Goal: Task Accomplishment & Management: Manage account settings

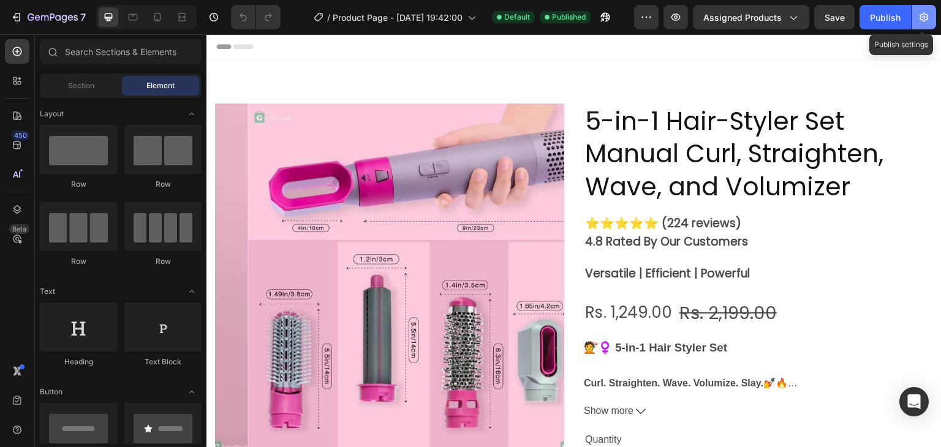
click at [915, 20] on button "button" at bounding box center [923, 17] width 24 height 24
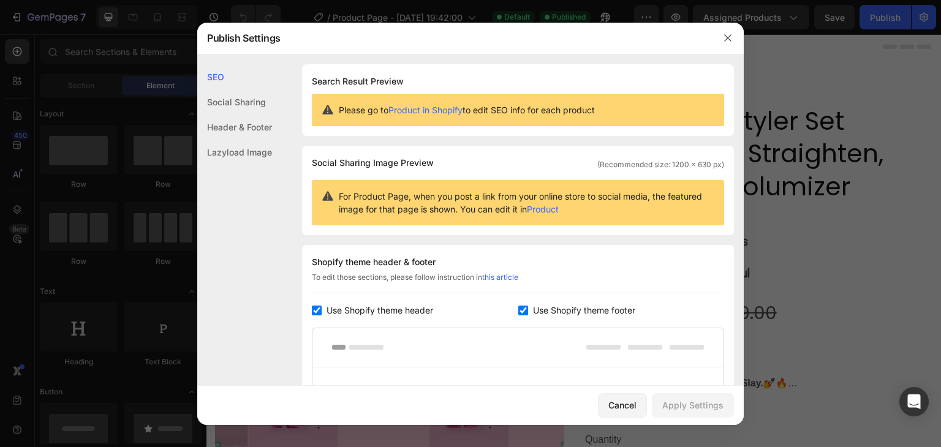
click at [231, 140] on div "Header & Footer" at bounding box center [234, 152] width 75 height 25
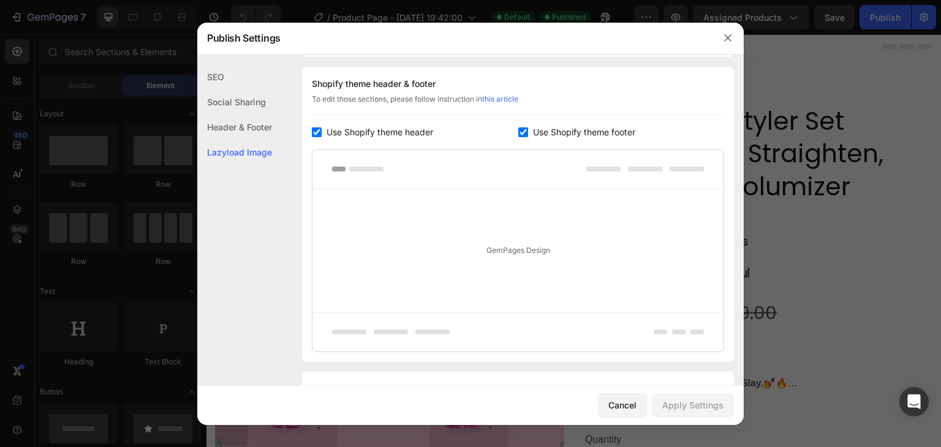
scroll to position [245, 0]
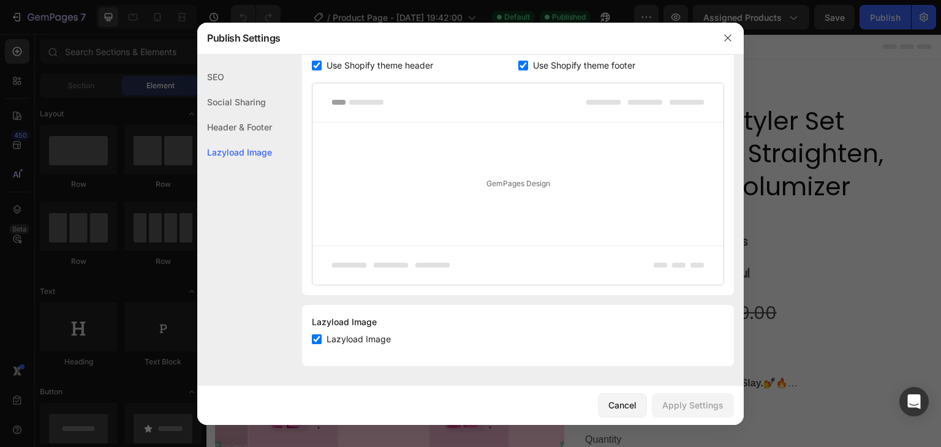
click at [218, 140] on div "Header & Footer" at bounding box center [234, 152] width 75 height 25
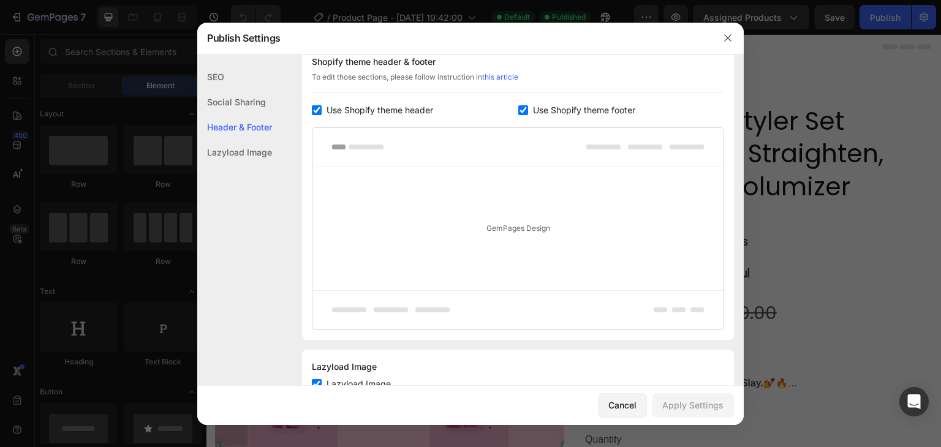
scroll to position [178, 0]
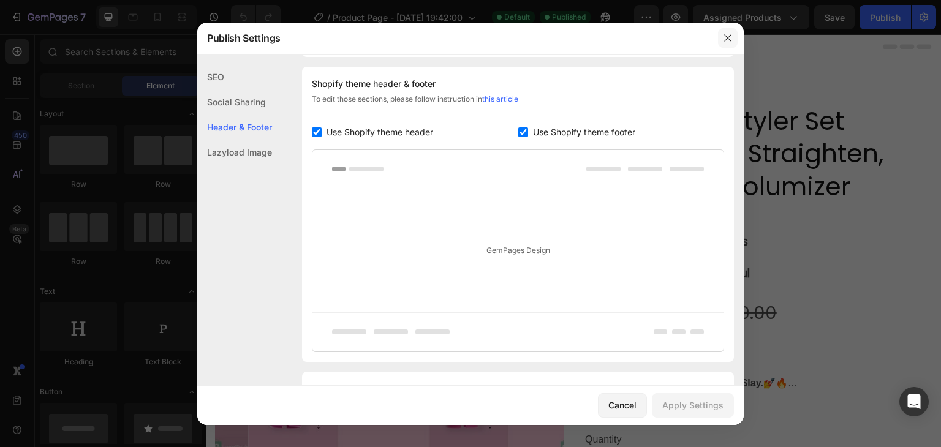
click at [732, 40] on button "button" at bounding box center [728, 38] width 20 height 20
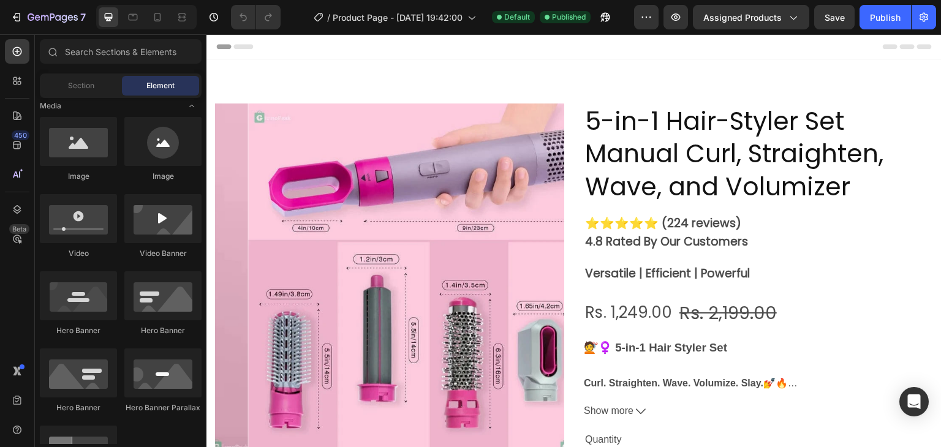
scroll to position [0, 0]
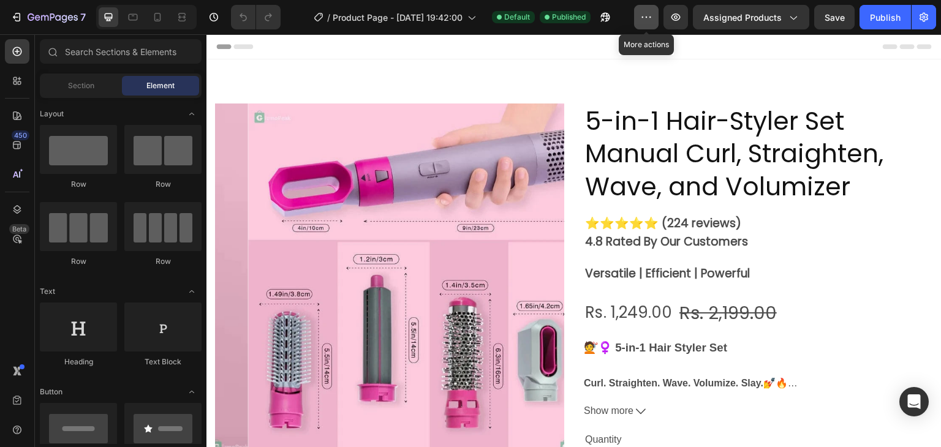
click at [652, 20] on icon "button" at bounding box center [646, 17] width 12 height 12
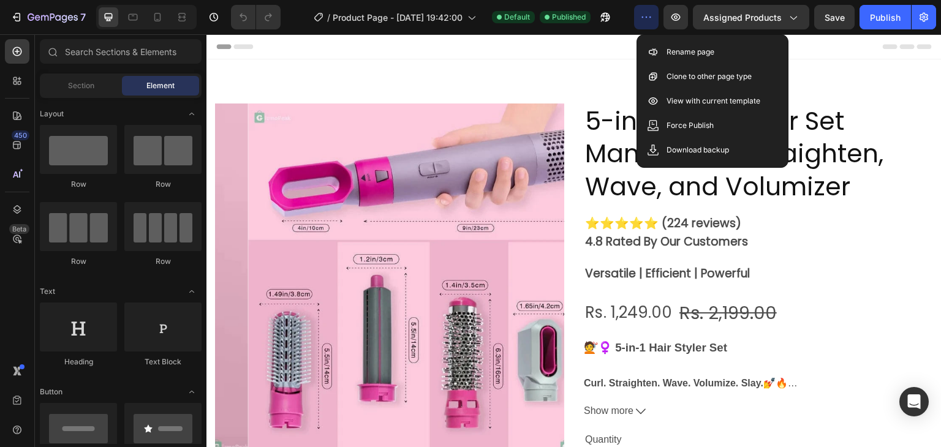
click at [637, 9] on button "button" at bounding box center [646, 17] width 24 height 24
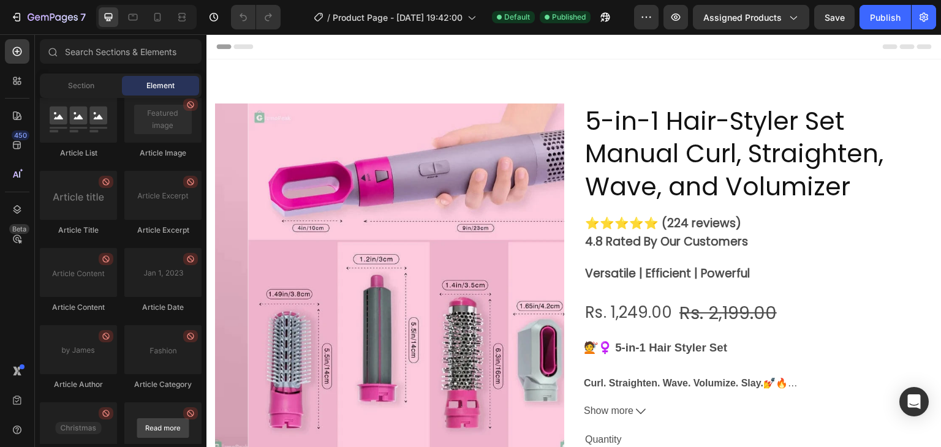
scroll to position [3364, 0]
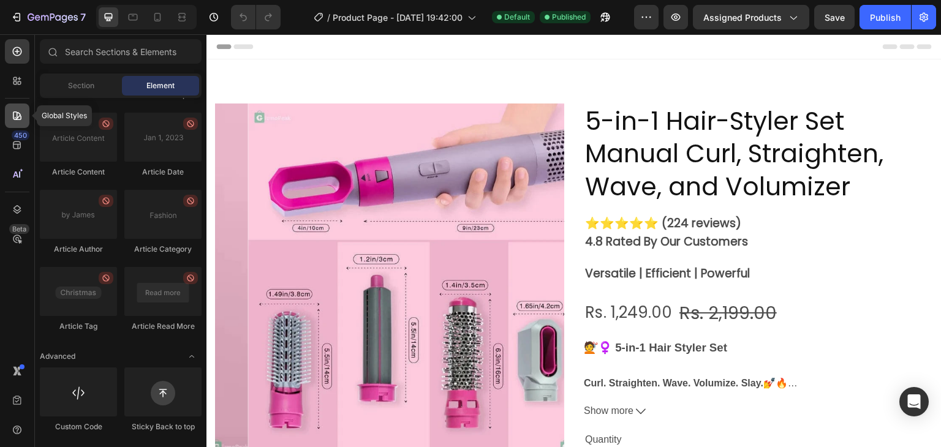
click at [22, 117] on icon at bounding box center [17, 116] width 12 height 12
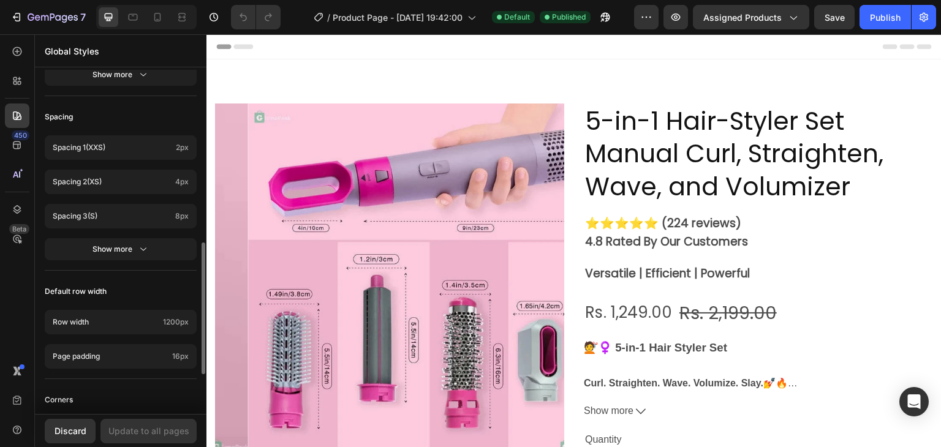
scroll to position [442, 0]
click at [126, 250] on div "Show more" at bounding box center [120, 250] width 57 height 12
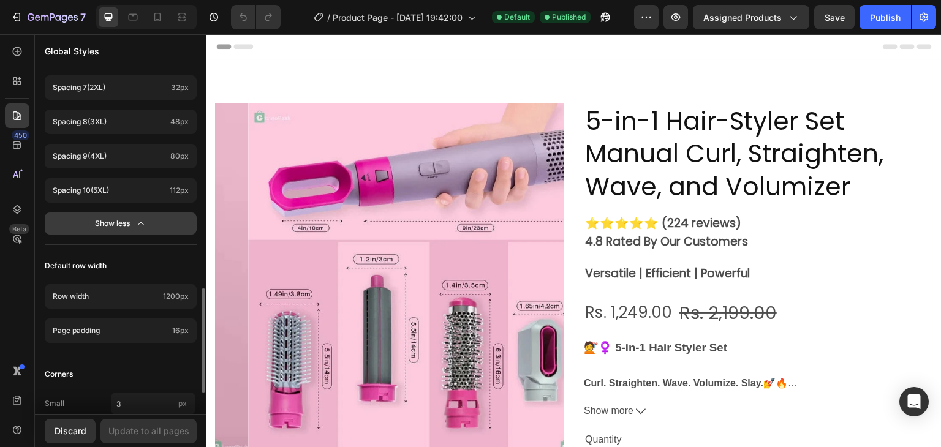
scroll to position [713, 0]
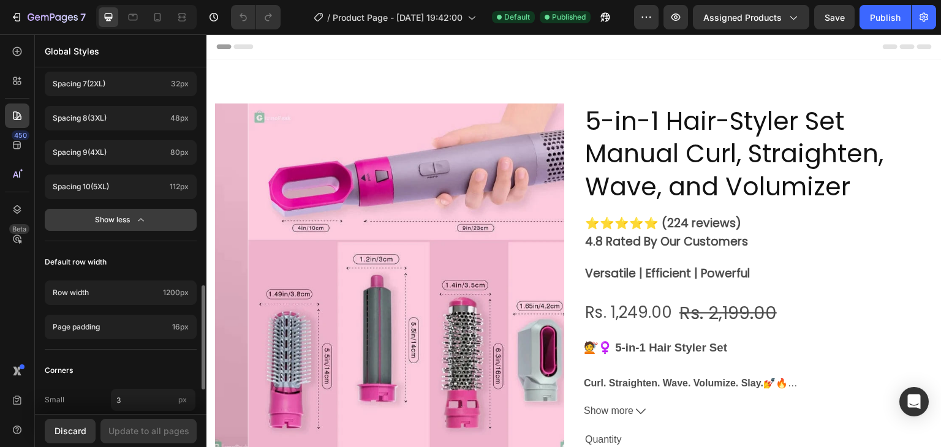
click at [132, 209] on button "Show less" at bounding box center [121, 220] width 152 height 22
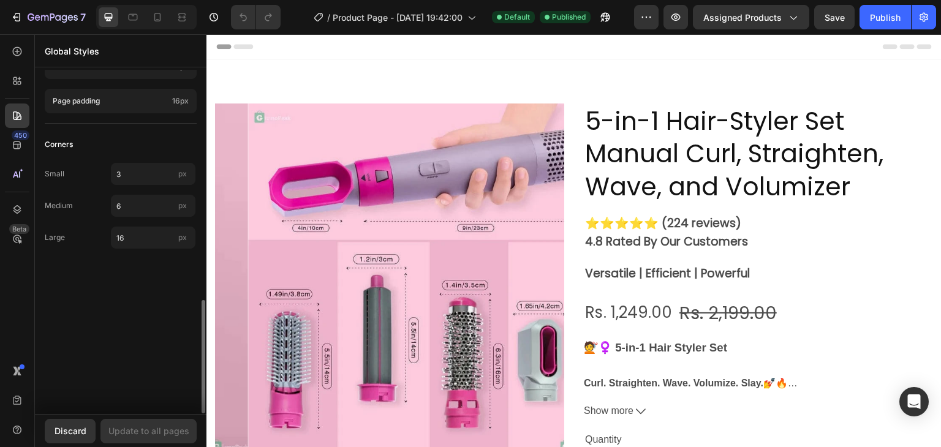
scroll to position [688, 0]
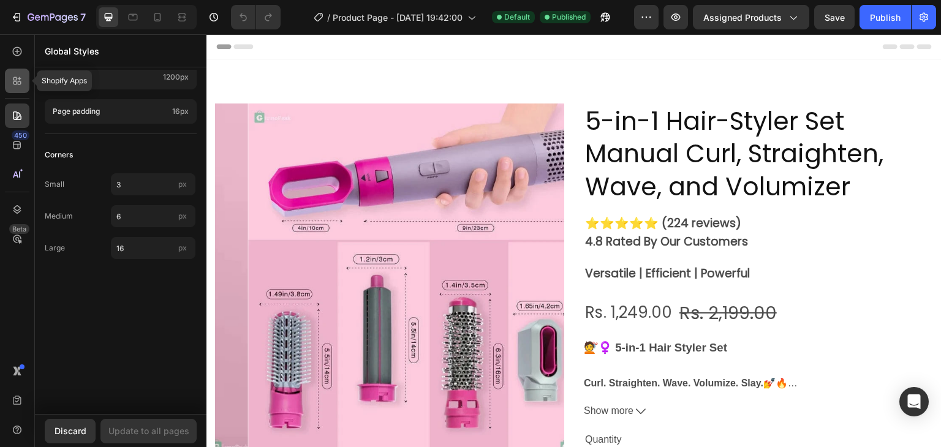
click at [12, 89] on div at bounding box center [17, 81] width 24 height 24
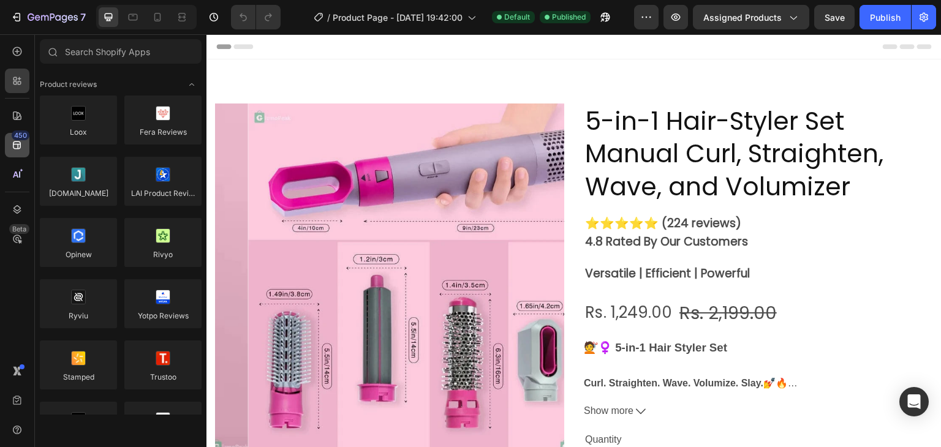
scroll to position [3364, 0]
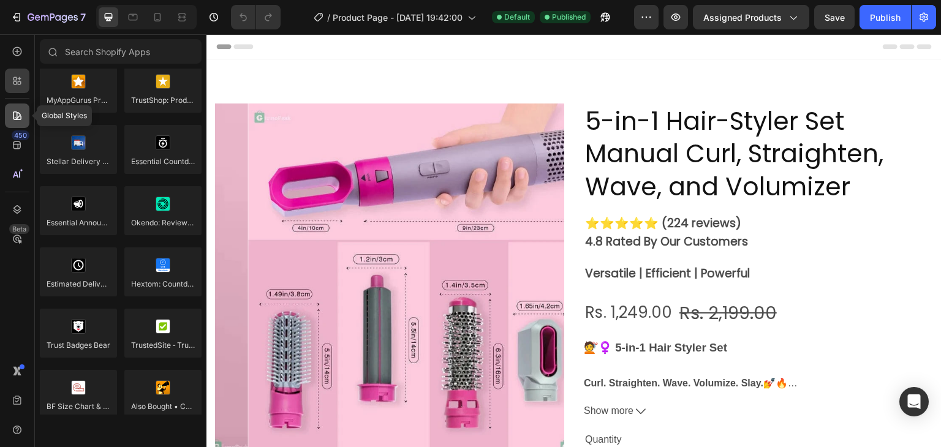
click at [18, 118] on icon at bounding box center [17, 116] width 12 height 12
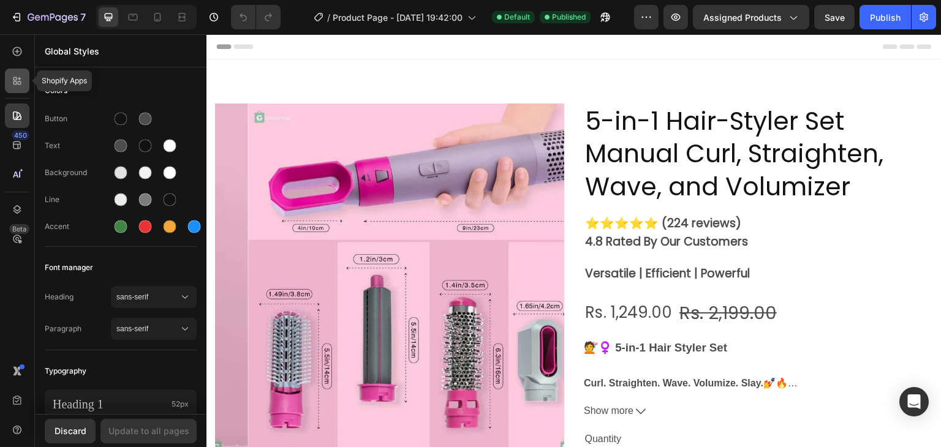
click at [18, 84] on icon at bounding box center [20, 83] width 4 height 4
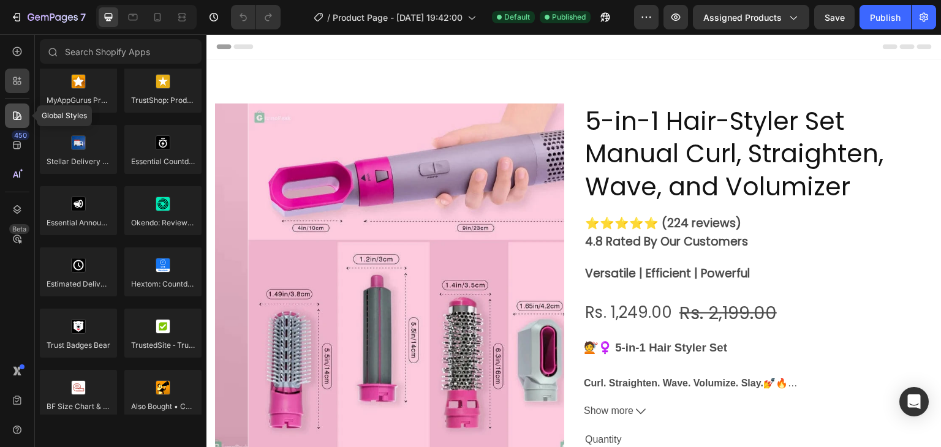
click at [17, 108] on div at bounding box center [17, 115] width 24 height 24
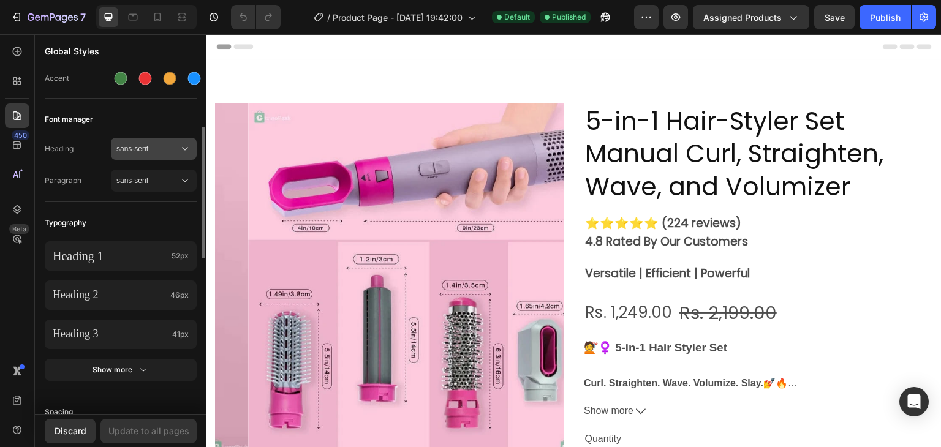
scroll to position [148, 0]
click at [156, 152] on span "sans-serif" at bounding box center [147, 149] width 62 height 11
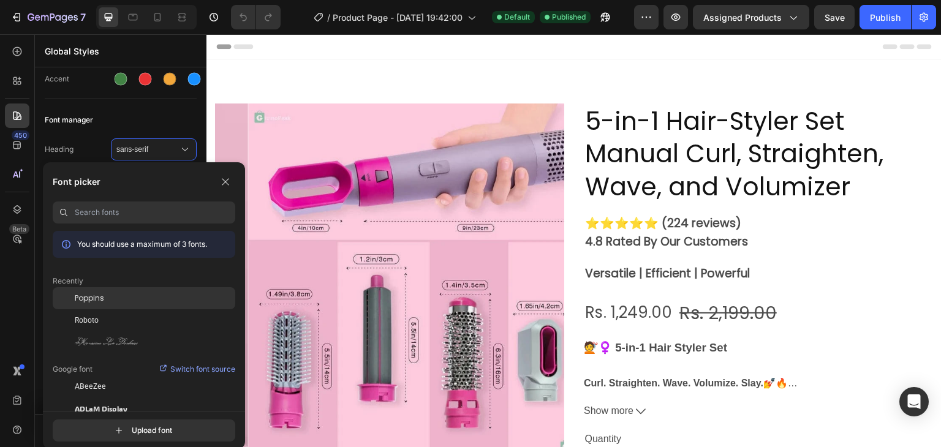
click at [104, 296] on div "Poppins" at bounding box center [155, 298] width 160 height 11
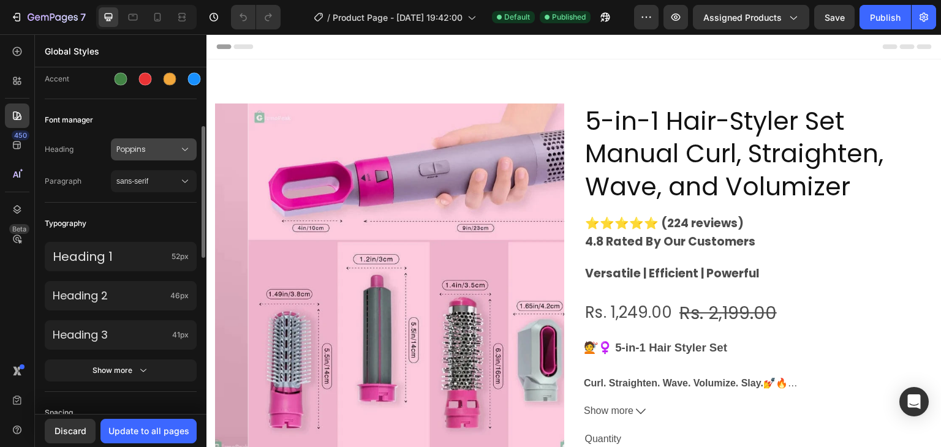
click at [164, 149] on span "Poppins" at bounding box center [147, 149] width 62 height 11
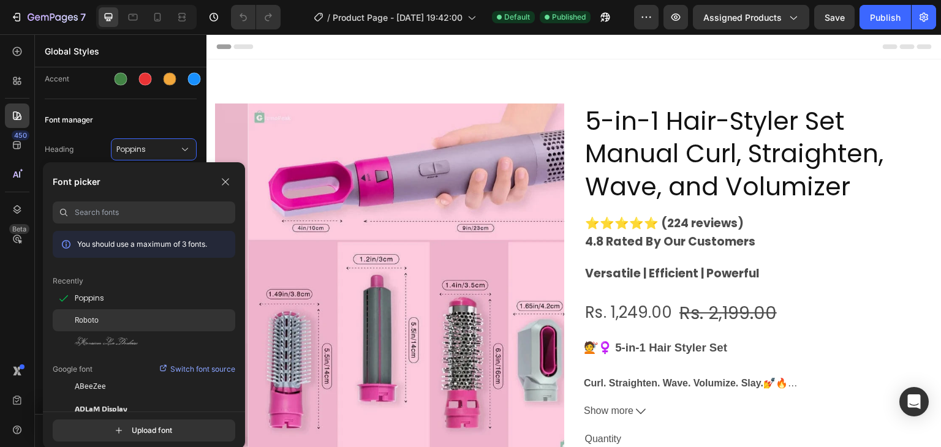
click at [116, 321] on div "Roboto" at bounding box center [155, 320] width 160 height 11
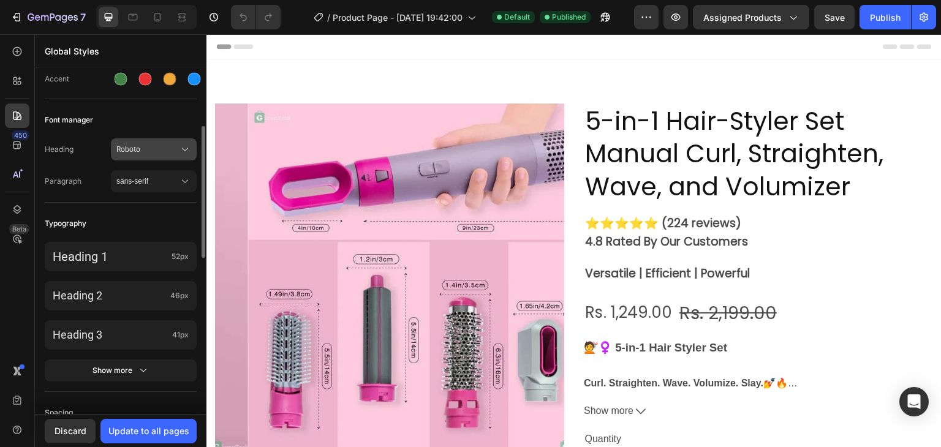
click at [140, 148] on span "Roboto" at bounding box center [147, 149] width 62 height 11
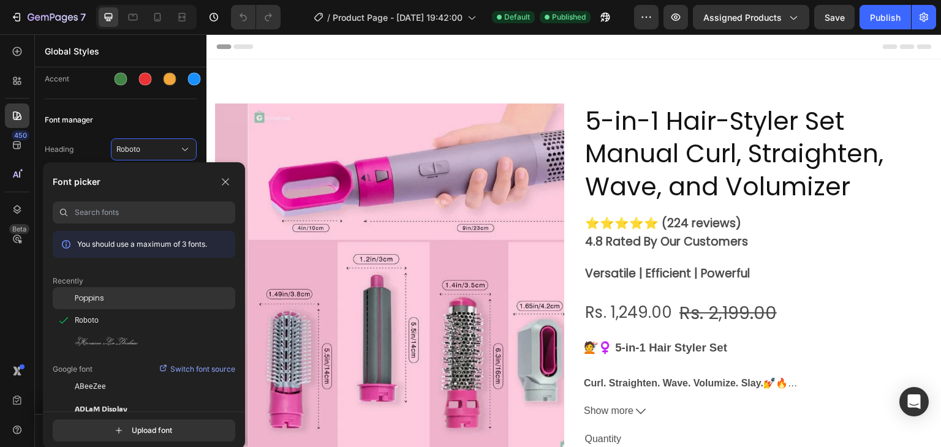
click at [92, 297] on span "Poppins" at bounding box center [89, 298] width 29 height 11
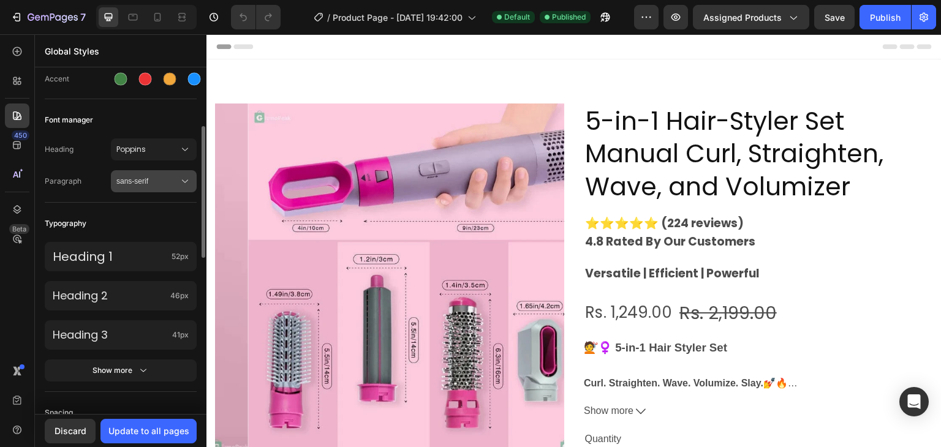
click at [140, 173] on button "sans-serif" at bounding box center [154, 181] width 86 height 22
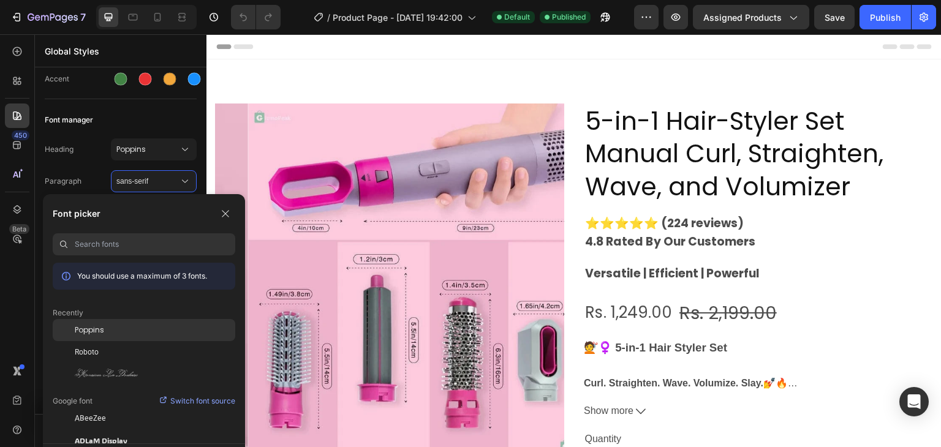
click at [92, 332] on span "Poppins" at bounding box center [89, 330] width 29 height 11
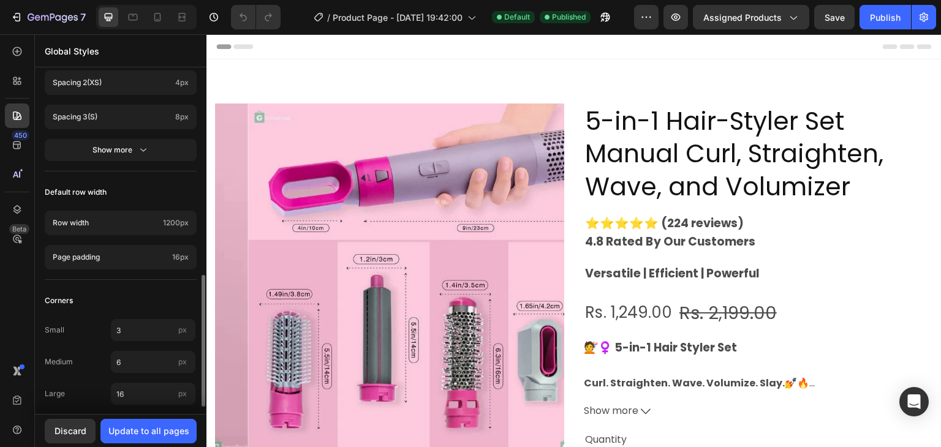
scroll to position [552, 0]
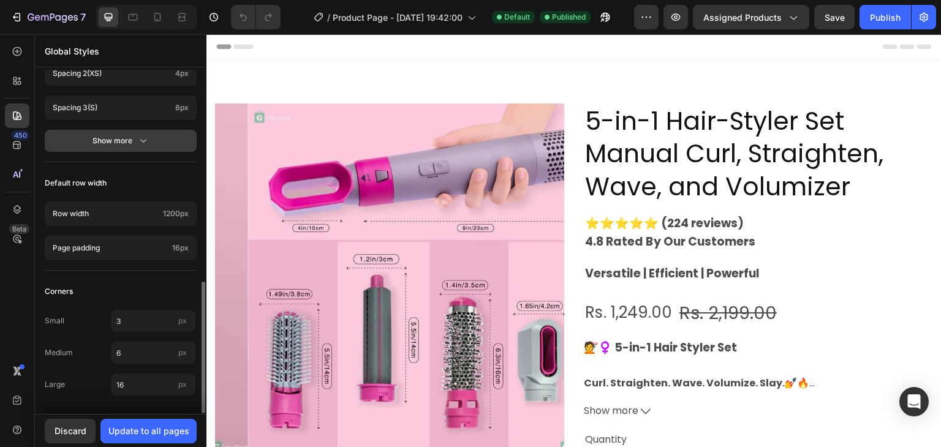
click at [144, 146] on button "Show more" at bounding box center [121, 141] width 152 height 22
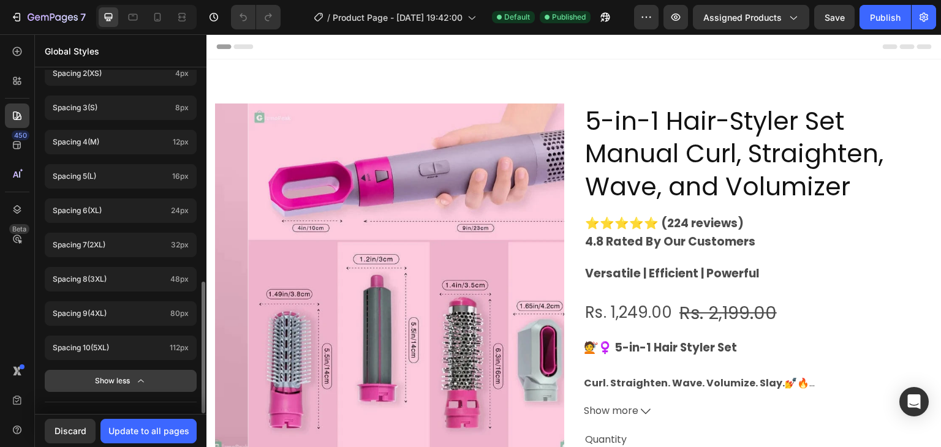
click at [102, 385] on div "Show less" at bounding box center [121, 381] width 52 height 12
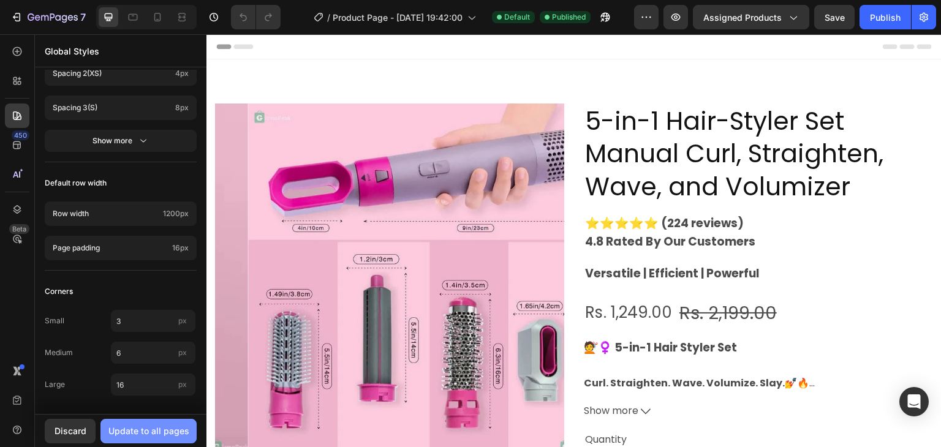
click at [171, 422] on button "Update to all pages" at bounding box center [148, 431] width 96 height 24
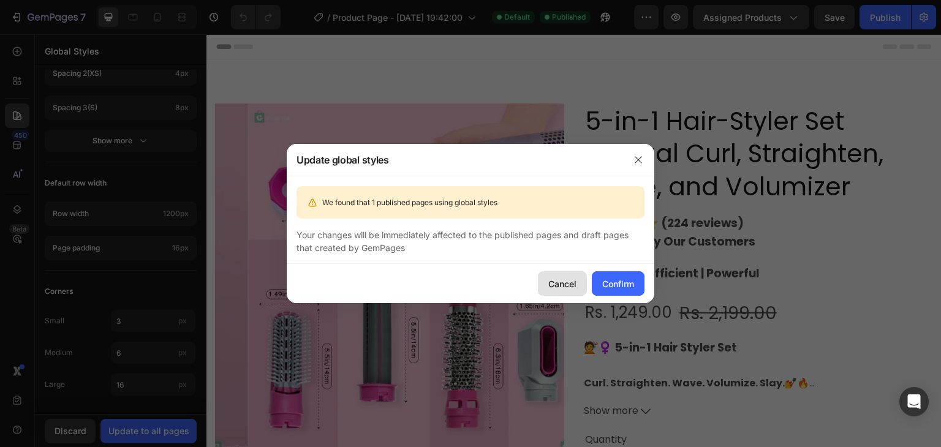
click at [574, 282] on div "Cancel" at bounding box center [562, 283] width 28 height 13
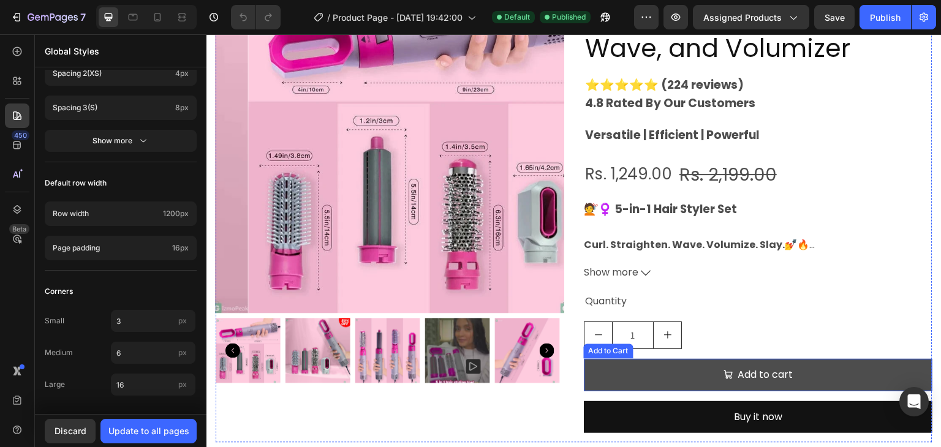
scroll to position [137, 0]
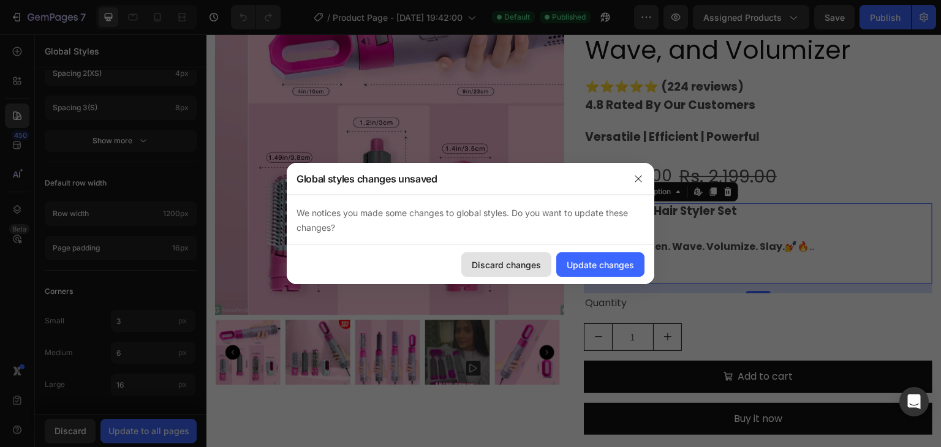
click at [516, 261] on div "Discard changes" at bounding box center [506, 264] width 69 height 13
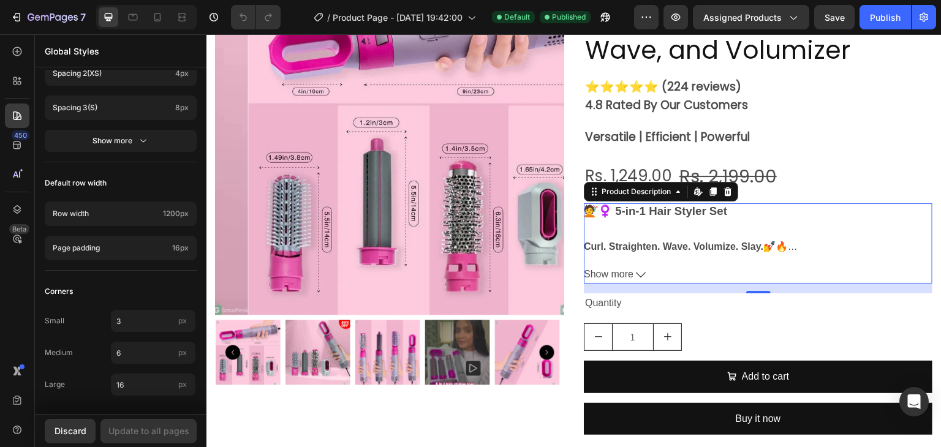
click at [630, 269] on button "Show more" at bounding box center [758, 275] width 348 height 18
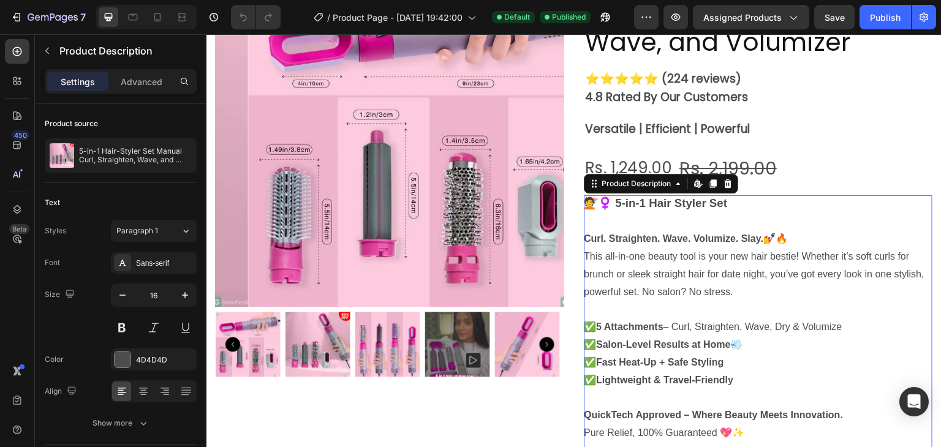
scroll to position [144, 0]
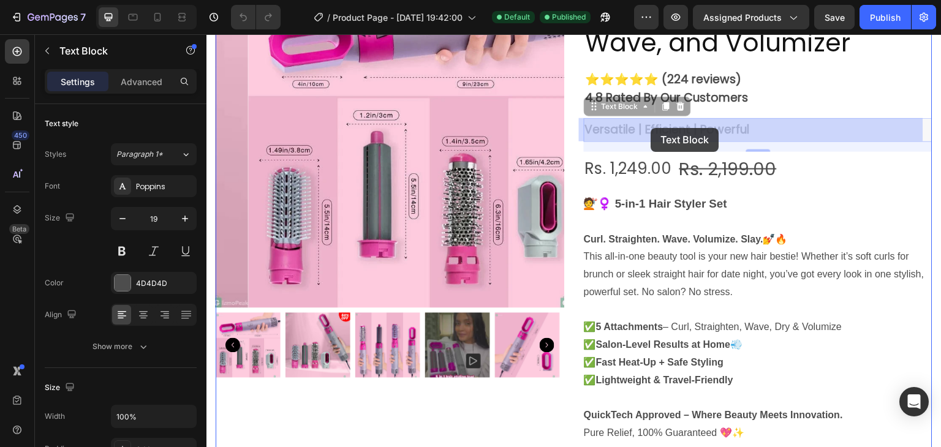
drag, startPoint x: 584, startPoint y: 130, endPoint x: 671, endPoint y: 128, distance: 86.4
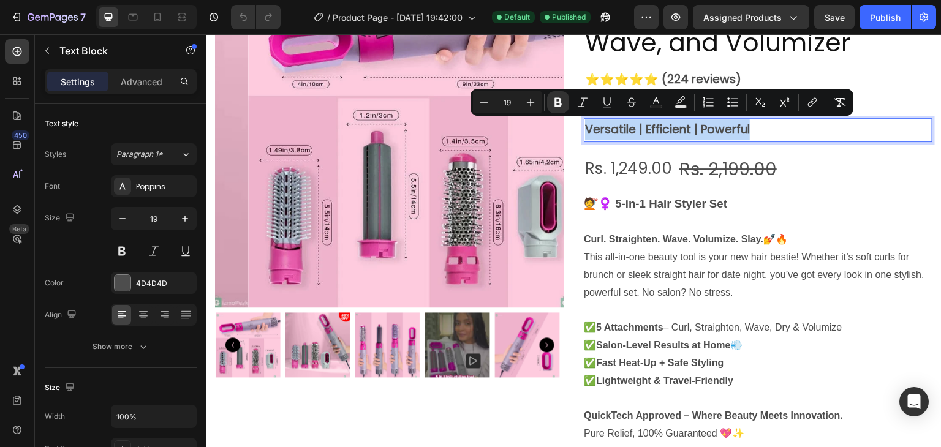
drag, startPoint x: 749, startPoint y: 129, endPoint x: 587, endPoint y: 127, distance: 162.3
click at [587, 127] on p "Versatile | Efficient | Powerful" at bounding box center [758, 129] width 346 height 21
click at [773, 126] on p "Versatile | Efficient | Powerful" at bounding box center [758, 129] width 346 height 21
drag, startPoint x: 773, startPoint y: 126, endPoint x: 570, endPoint y: 133, distance: 203.4
click at [570, 133] on div "Product Images 5-in-1 Hair-Styler Set Manual Curl, Straighten, Wave, and Volumi…" at bounding box center [574, 296] width 716 height 672
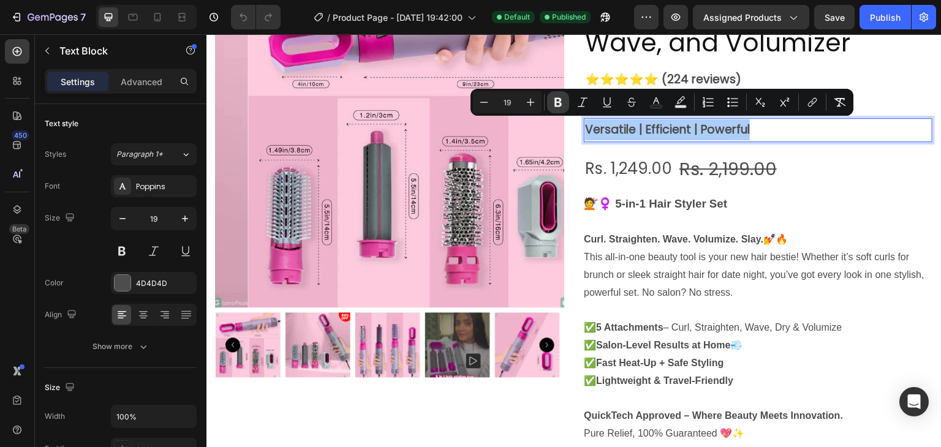
click at [560, 99] on icon "Editor contextual toolbar" at bounding box center [557, 102] width 7 height 9
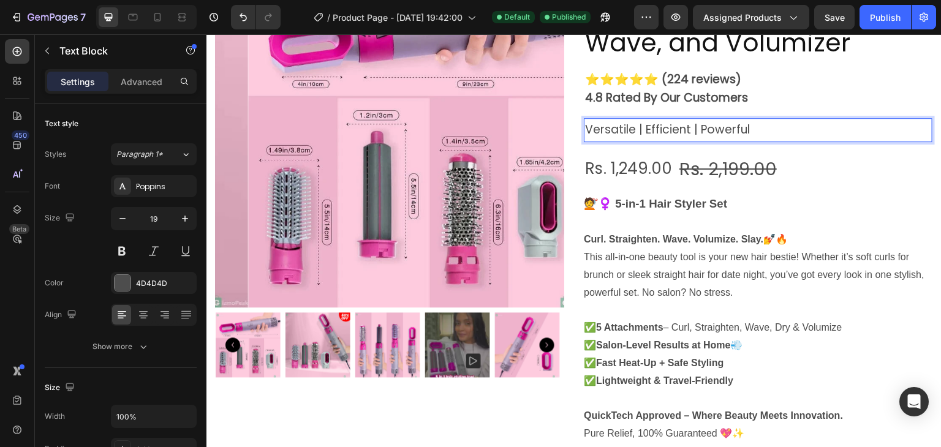
click at [749, 133] on p "Versatile | Efficient | Powerful" at bounding box center [758, 129] width 346 height 21
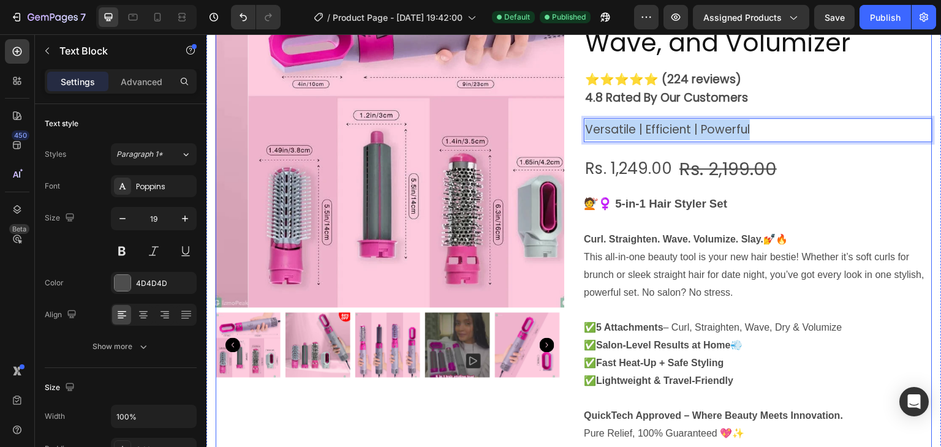
drag, startPoint x: 749, startPoint y: 133, endPoint x: 566, endPoint y: 137, distance: 183.1
click at [566, 137] on div "Product Images 5-in-1 Hair-Styler Set Manual Curl, Straighten, Wave, and Volumi…" at bounding box center [574, 296] width 716 height 672
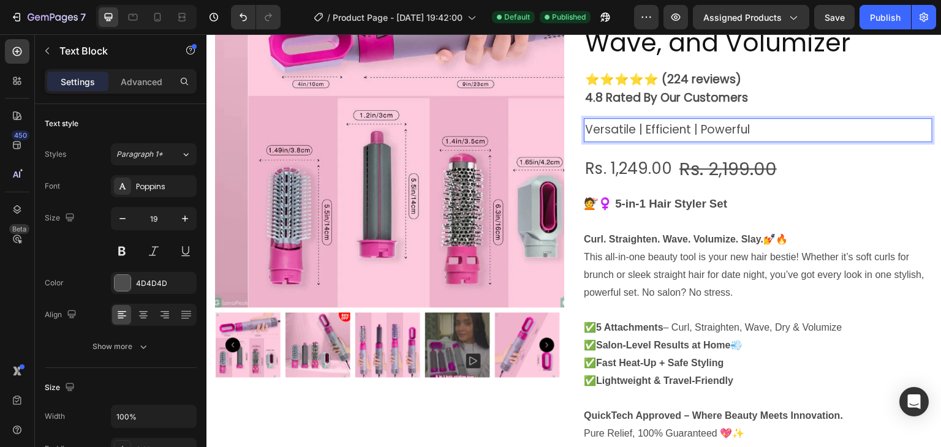
drag, startPoint x: 591, startPoint y: 128, endPoint x: 744, endPoint y: 127, distance: 153.1
click at [744, 127] on p "Versatile | Efficient | Powerful" at bounding box center [758, 129] width 346 height 21
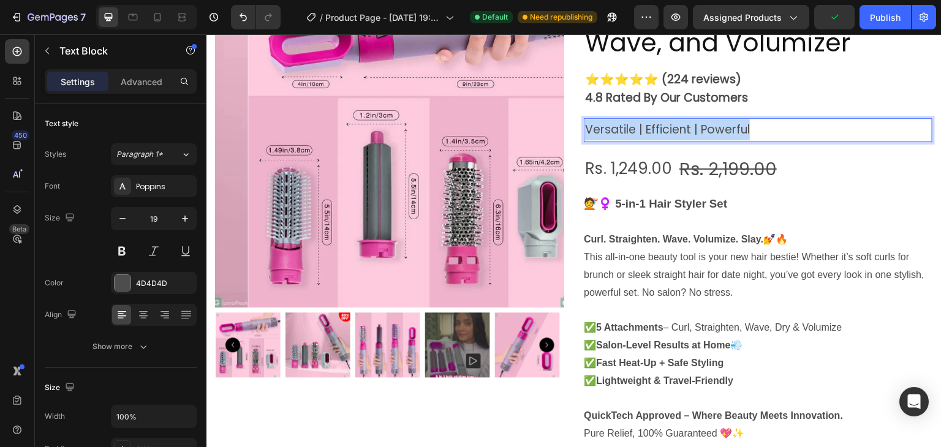
drag, startPoint x: 744, startPoint y: 127, endPoint x: 581, endPoint y: 133, distance: 163.6
click at [585, 133] on p "Versatile | Efficient | Powerful" at bounding box center [758, 129] width 346 height 21
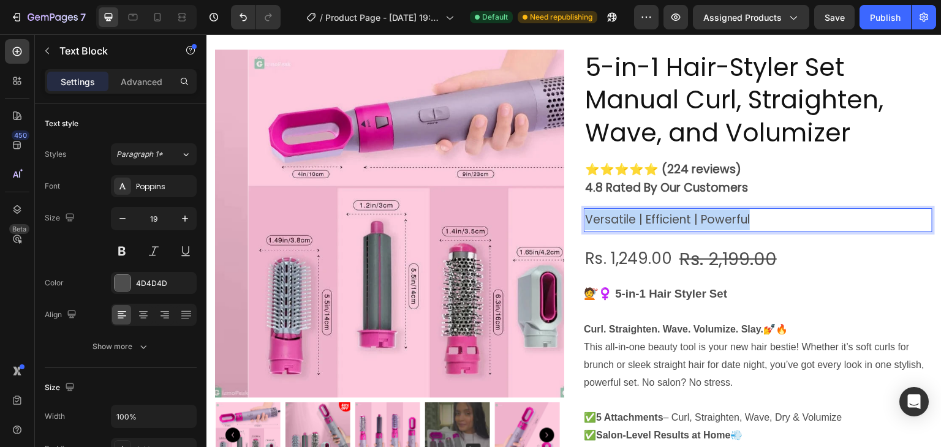
click at [703, 209] on p "Versatile | Efficient | Powerful" at bounding box center [758, 219] width 346 height 21
drag, startPoint x: 702, startPoint y: 214, endPoint x: 605, endPoint y: 219, distance: 97.5
click at [605, 219] on p "Versatile | Efficient | Powerful" at bounding box center [758, 219] width 346 height 21
drag, startPoint x: 584, startPoint y: 219, endPoint x: 753, endPoint y: 218, distance: 169.6
click at [753, 218] on p "Versatile | Efficient | Powerful" at bounding box center [758, 219] width 346 height 21
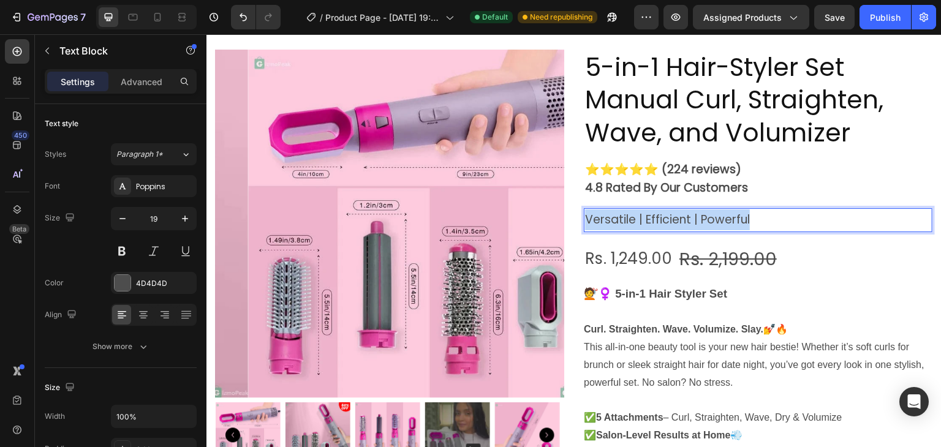
click at [662, 213] on p "Versatile | Efficient | Powerful" at bounding box center [758, 219] width 346 height 21
click at [668, 214] on p "Versatile | Efficient | Powerful" at bounding box center [758, 219] width 346 height 21
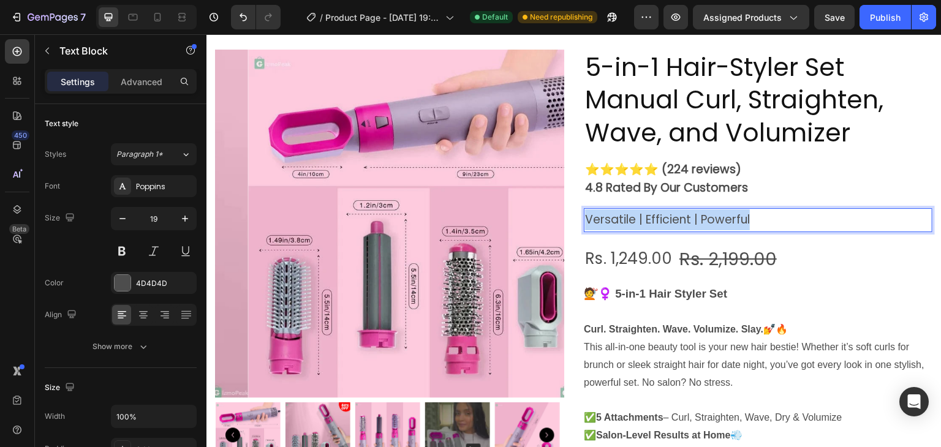
click at [668, 214] on p "Versatile | Efficient | Powerful" at bounding box center [758, 219] width 346 height 21
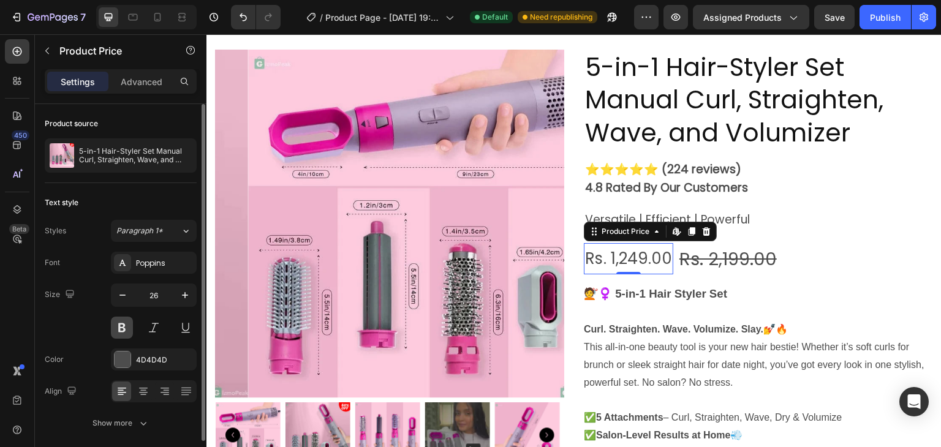
click at [130, 329] on button at bounding box center [122, 328] width 22 height 22
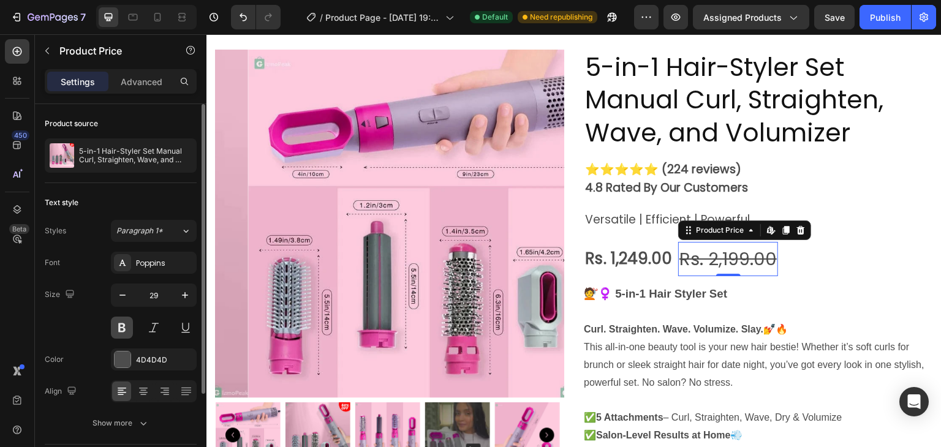
click at [127, 329] on button at bounding box center [122, 328] width 22 height 22
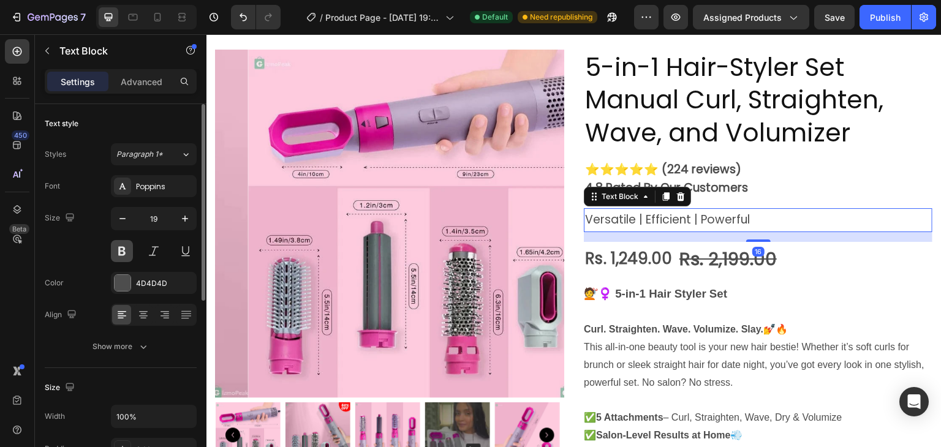
click at [125, 251] on button at bounding box center [122, 251] width 22 height 22
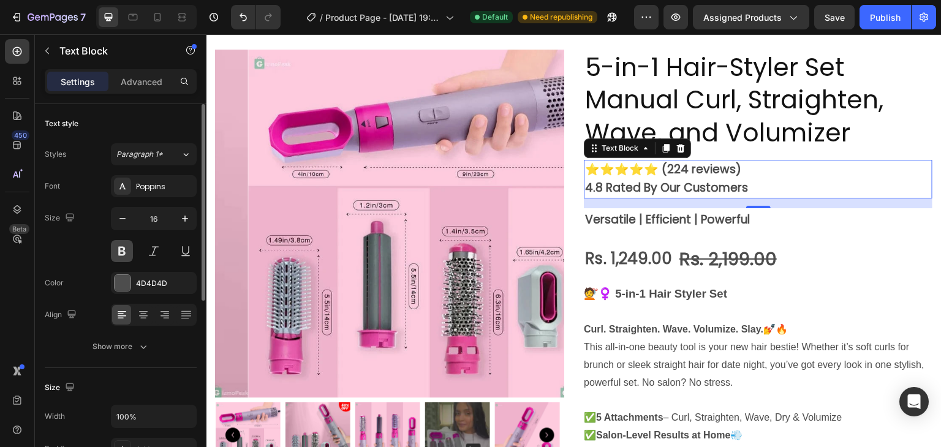
click at [125, 257] on button at bounding box center [122, 251] width 22 height 22
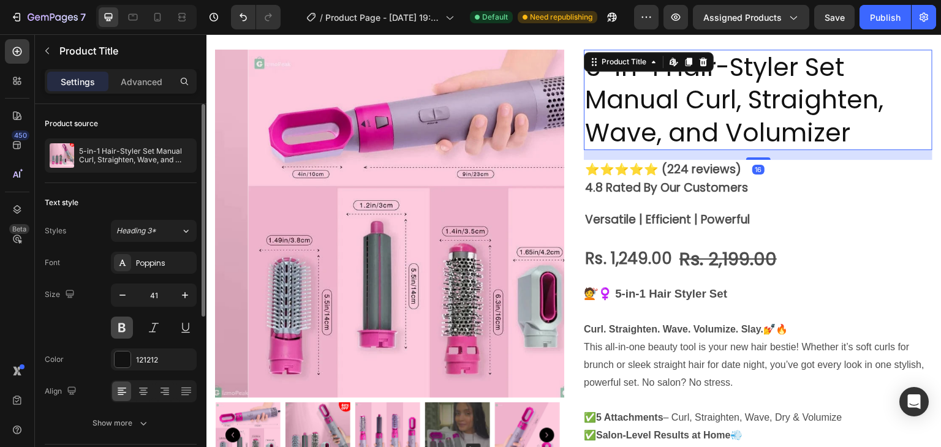
click at [115, 325] on button at bounding box center [122, 328] width 22 height 22
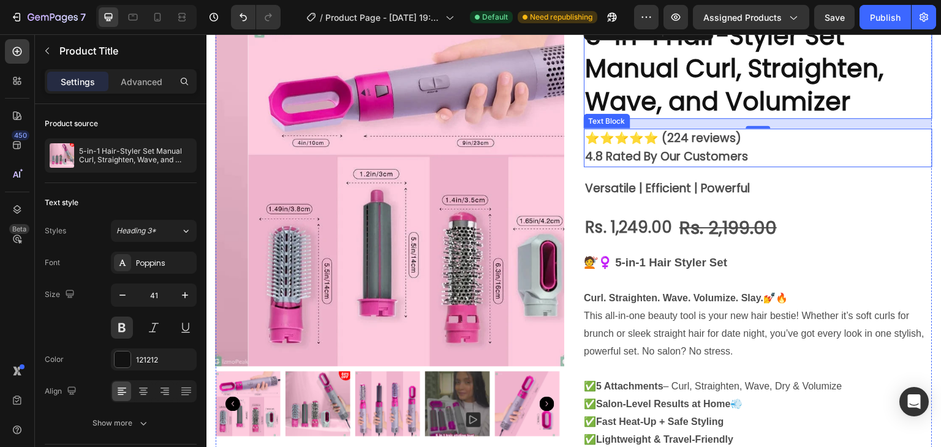
scroll to position [86, 0]
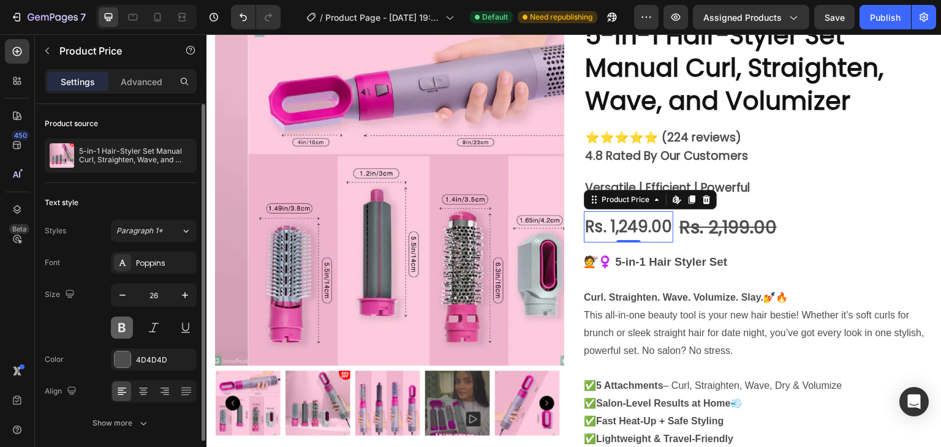
click at [119, 329] on button at bounding box center [122, 328] width 22 height 22
click at [125, 357] on div at bounding box center [123, 360] width 16 height 16
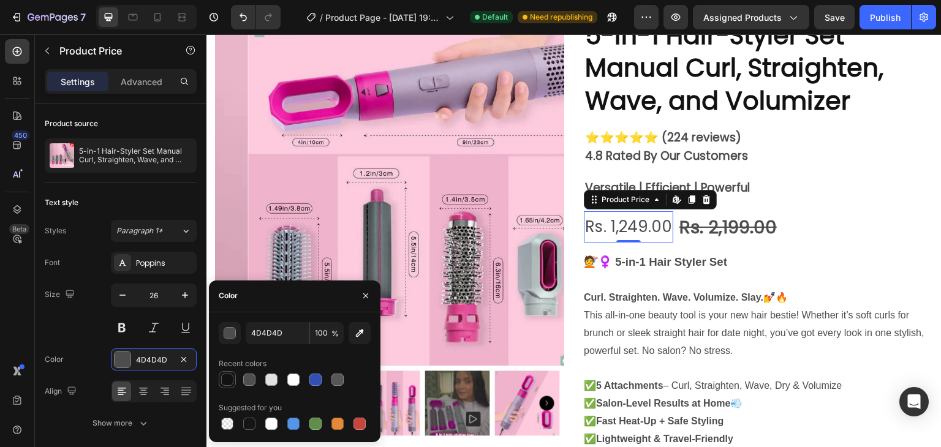
click at [226, 376] on div at bounding box center [227, 380] width 12 height 12
type input "121212"
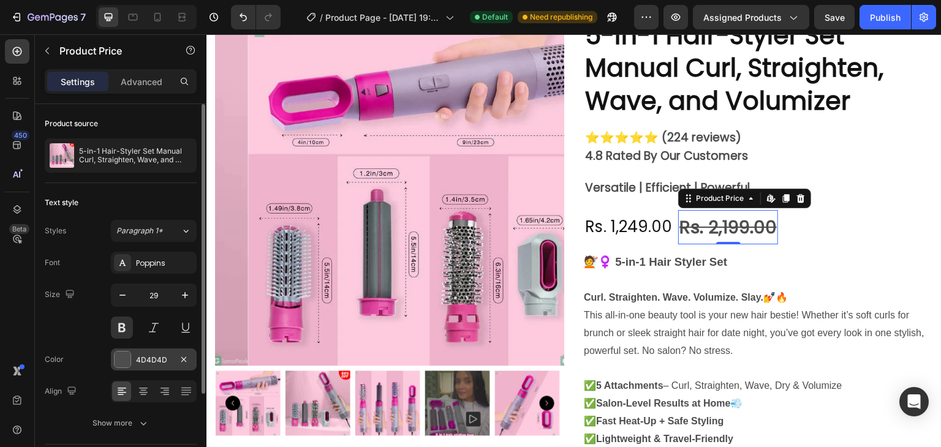
click at [126, 352] on div at bounding box center [123, 360] width 16 height 16
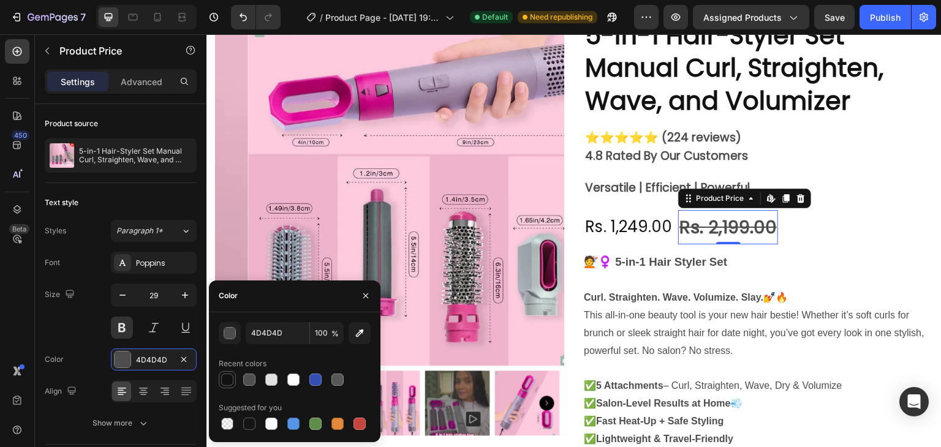
click at [222, 375] on div at bounding box center [227, 380] width 12 height 12
type input "121212"
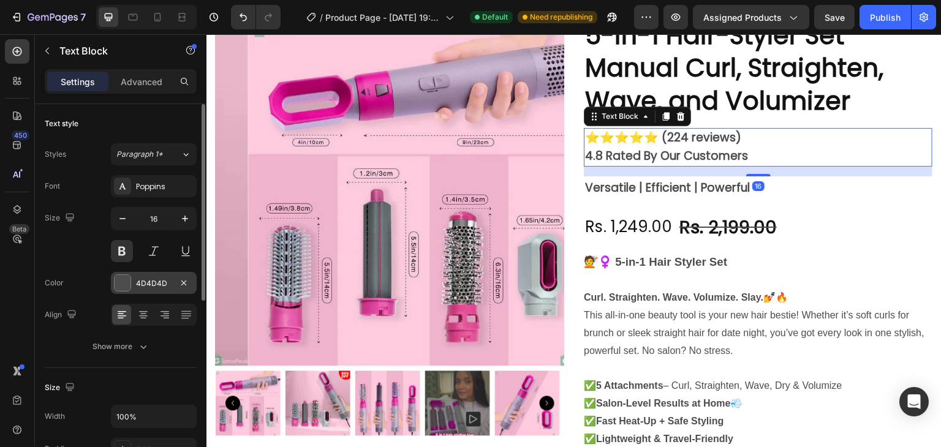
click at [127, 278] on div at bounding box center [123, 283] width 16 height 16
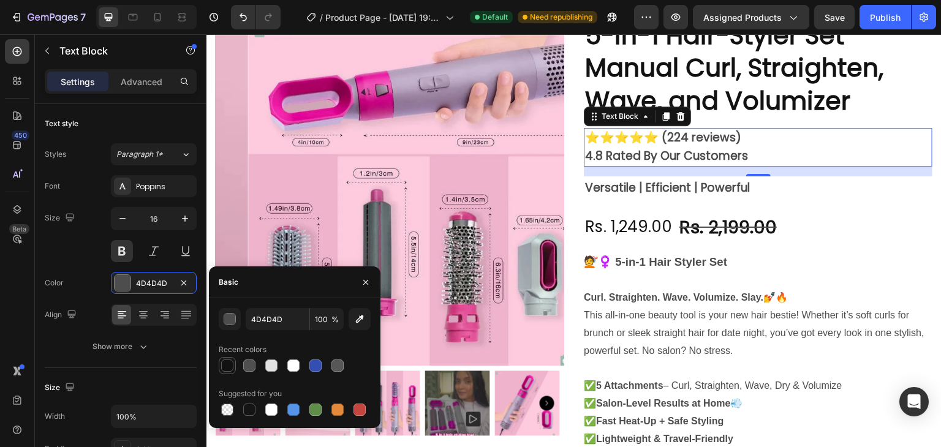
click at [233, 366] on div at bounding box center [227, 365] width 15 height 15
type input "121212"
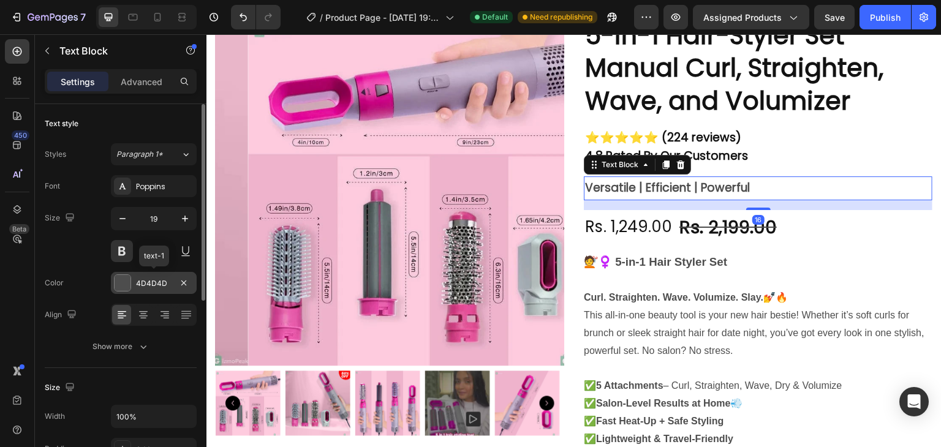
click at [125, 292] on div "4D4D4D" at bounding box center [154, 283] width 86 height 22
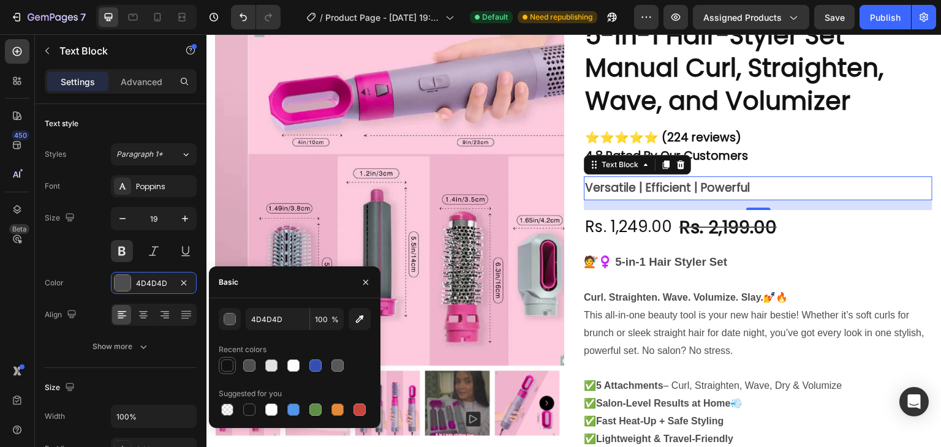
click at [225, 365] on div at bounding box center [227, 365] width 12 height 12
type input "121212"
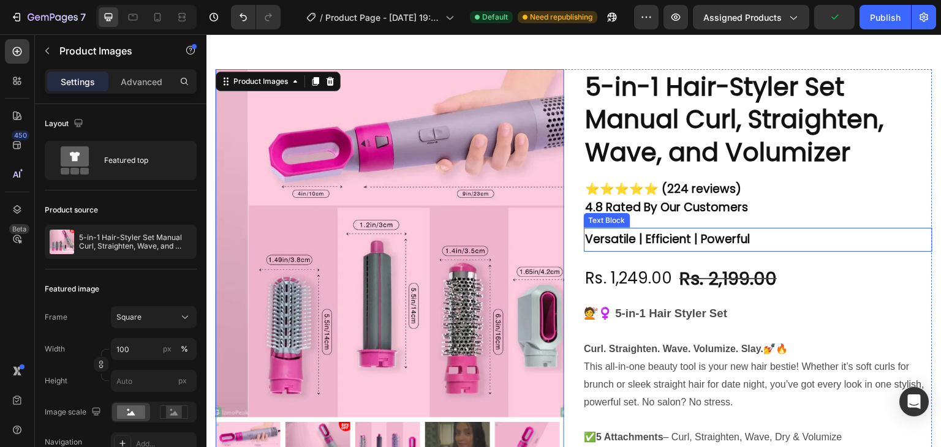
scroll to position [34, 0]
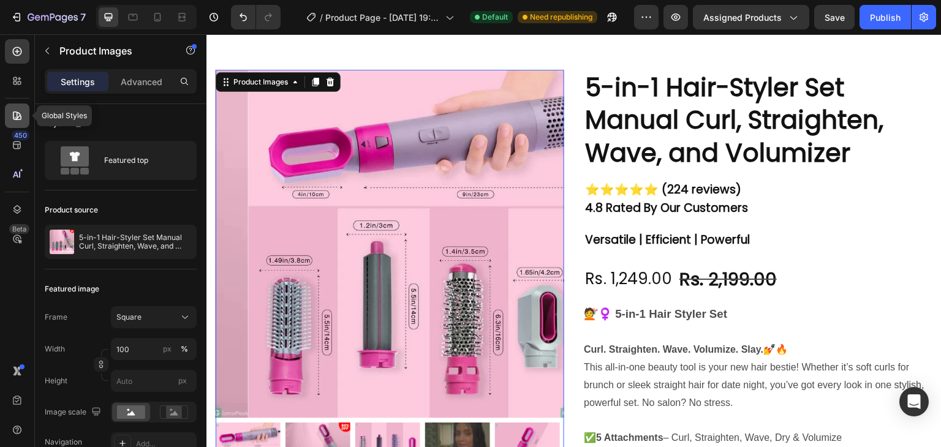
click at [19, 112] on icon at bounding box center [17, 116] width 12 height 12
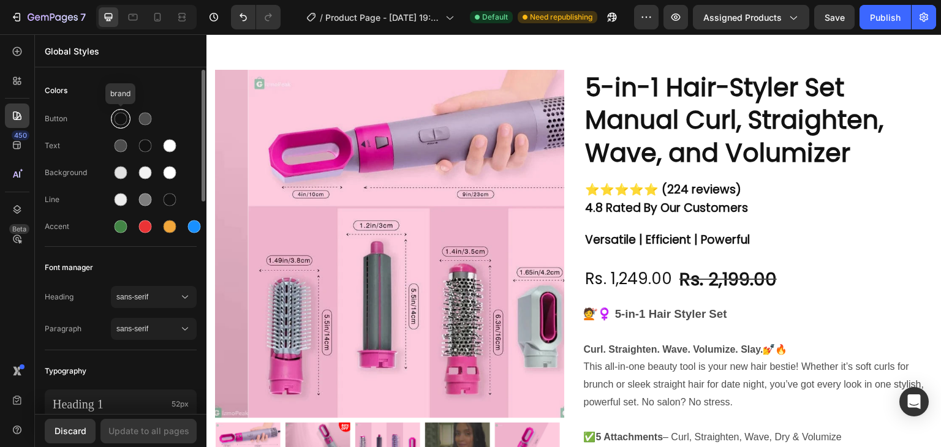
click at [120, 113] on div at bounding box center [121, 119] width 13 height 13
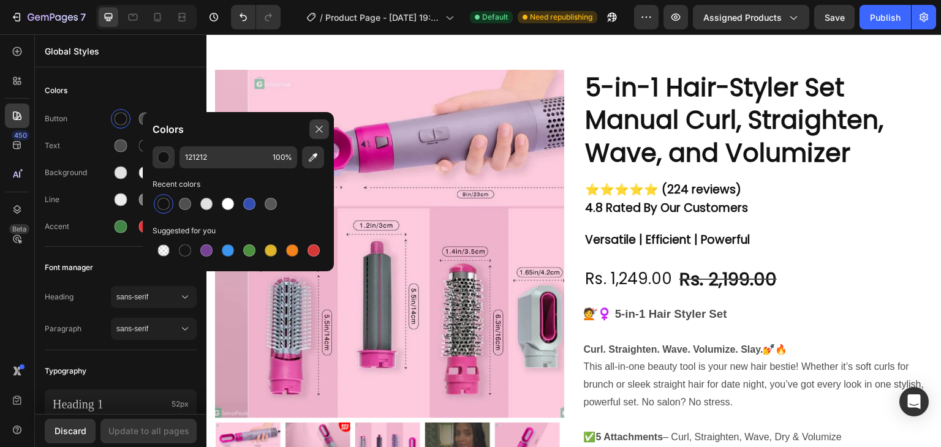
click at [319, 130] on icon at bounding box center [319, 129] width 10 height 10
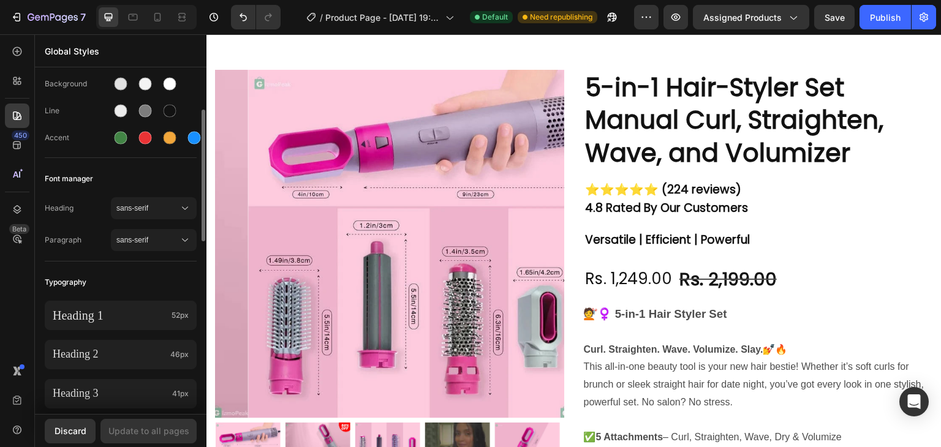
scroll to position [95, 0]
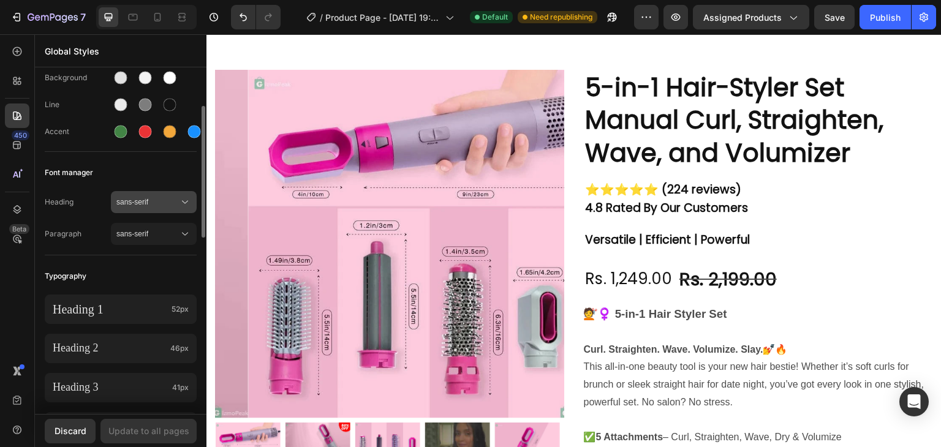
click at [162, 201] on span "sans-serif" at bounding box center [147, 202] width 62 height 11
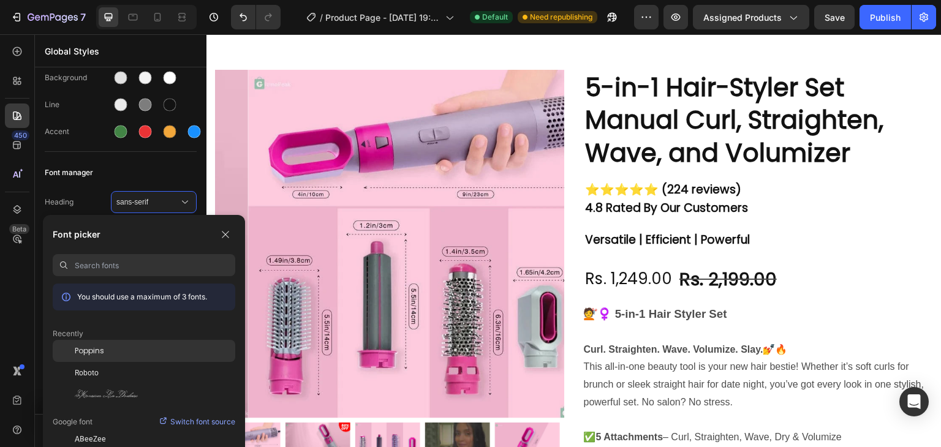
click at [94, 344] on div "Poppins" at bounding box center [144, 351] width 182 height 22
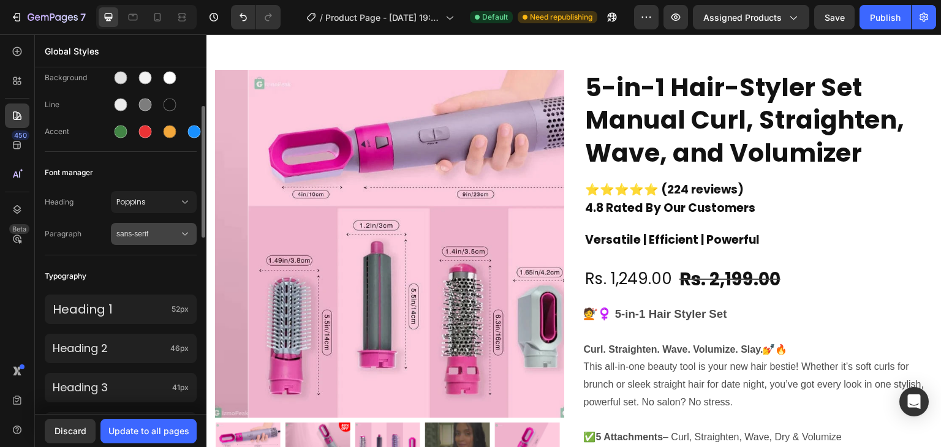
click at [172, 239] on div "sans-serif" at bounding box center [153, 234] width 75 height 12
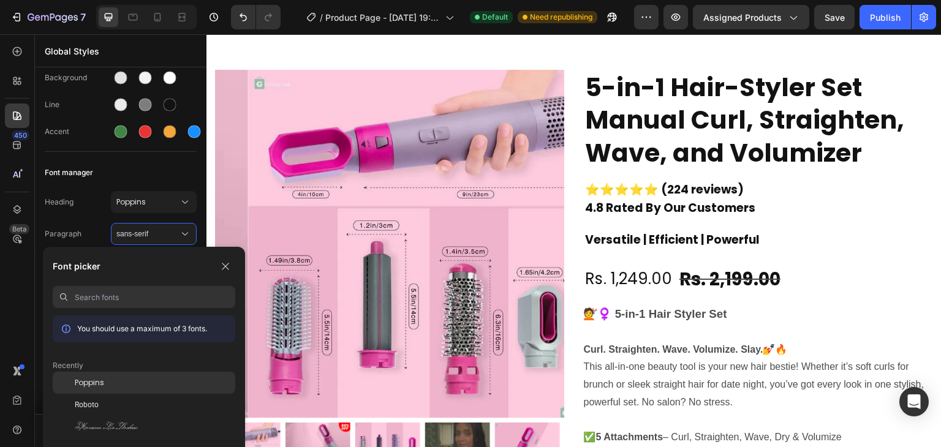
click at [88, 386] on span "Poppins" at bounding box center [89, 382] width 29 height 11
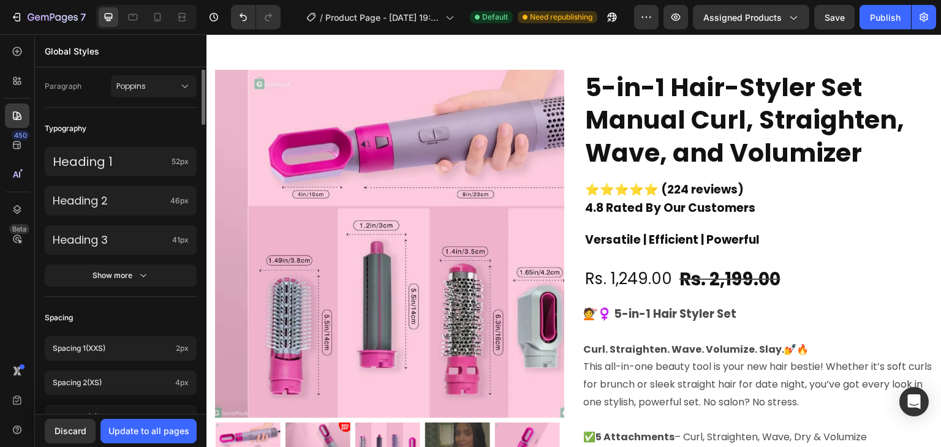
scroll to position [0, 0]
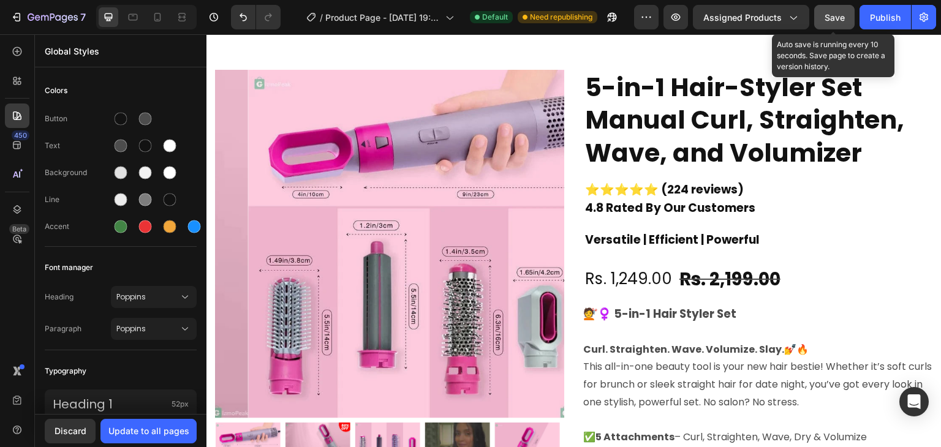
click at [837, 17] on span "Save" at bounding box center [834, 17] width 20 height 10
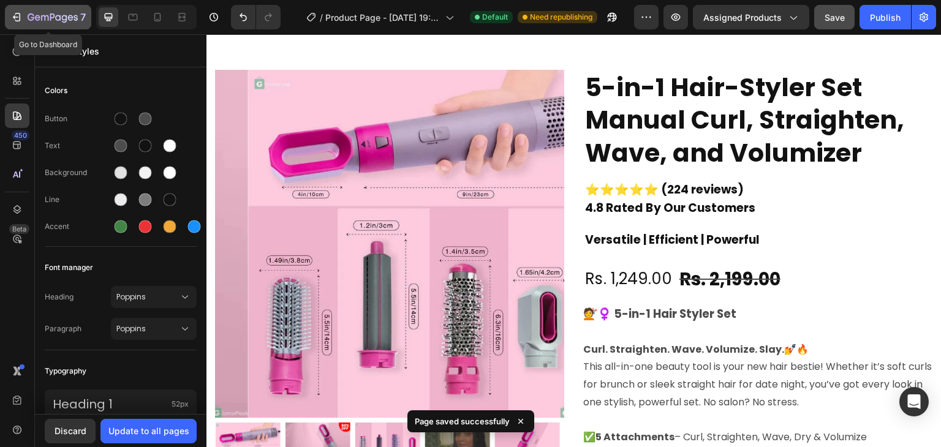
click at [15, 20] on icon "button" at bounding box center [16, 17] width 12 height 12
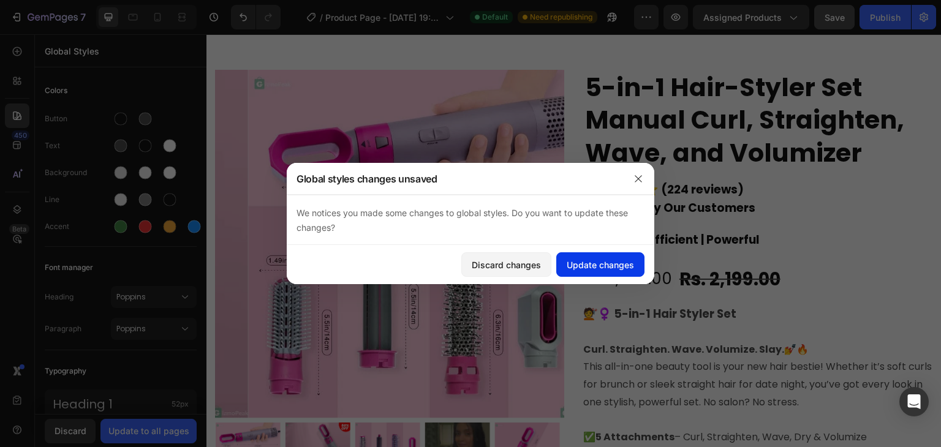
click at [593, 260] on div "Update changes" at bounding box center [599, 264] width 67 height 13
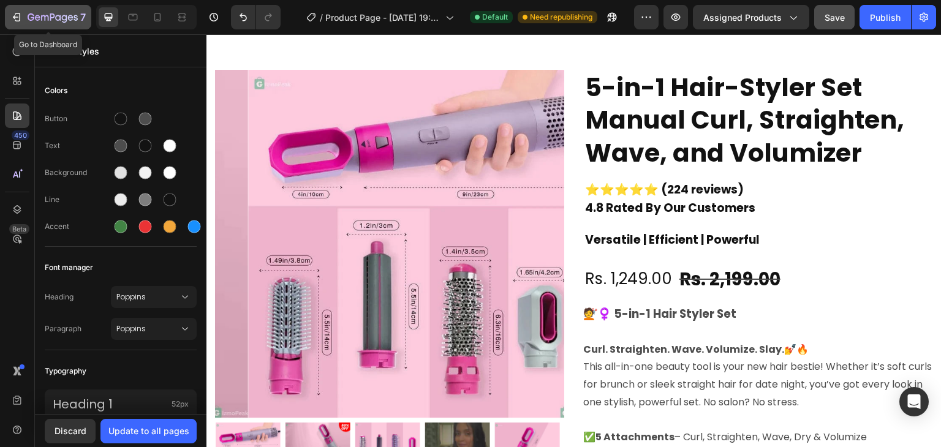
click at [41, 17] on icon "button" at bounding box center [44, 18] width 7 height 6
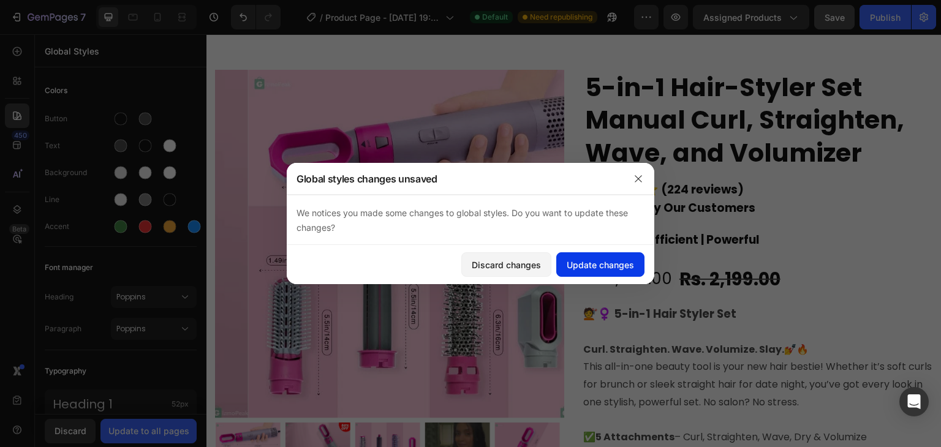
click at [610, 266] on div "Update changes" at bounding box center [599, 264] width 67 height 13
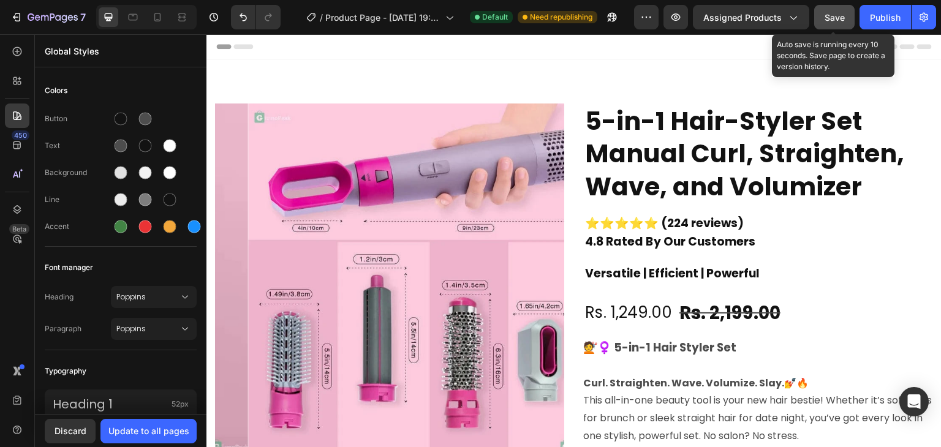
click at [835, 11] on div "Save" at bounding box center [834, 17] width 20 height 13
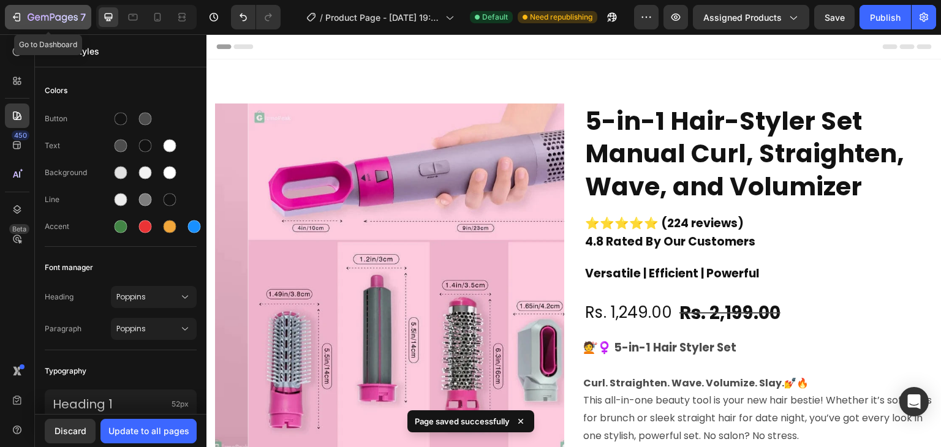
click at [19, 15] on icon "button" at bounding box center [16, 17] width 12 height 12
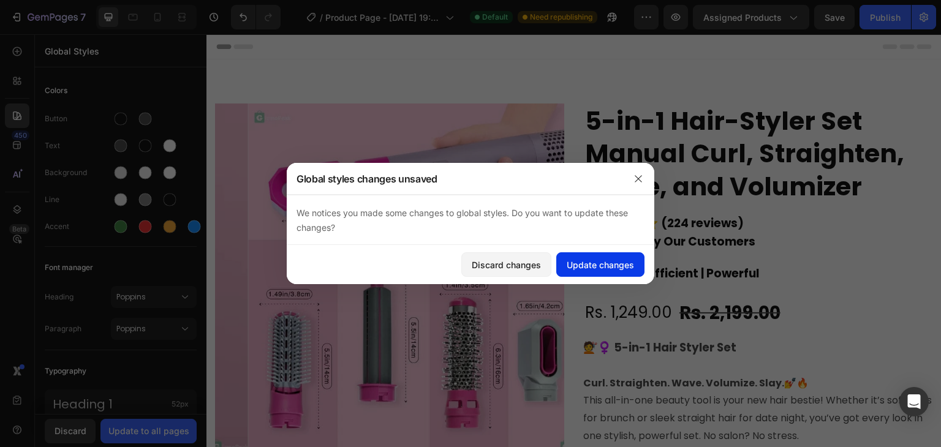
click at [573, 257] on button "Update changes" at bounding box center [600, 264] width 88 height 24
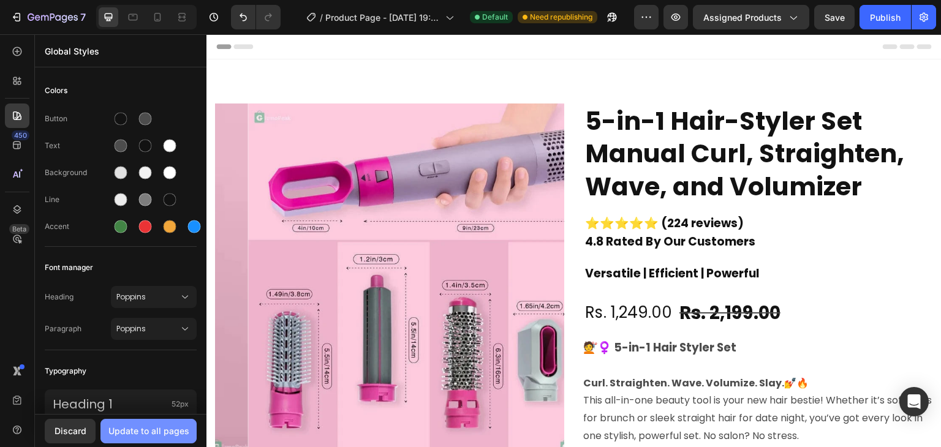
click at [127, 435] on div "Update to all pages" at bounding box center [148, 430] width 81 height 13
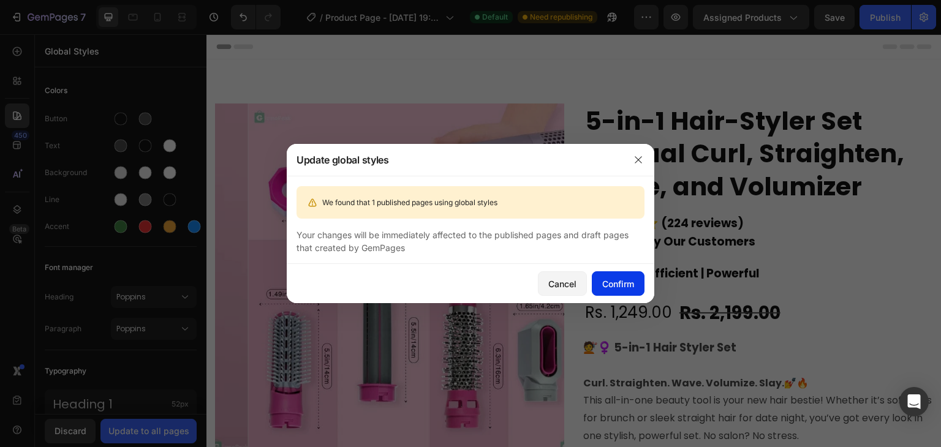
click at [627, 287] on div "Confirm" at bounding box center [618, 283] width 32 height 13
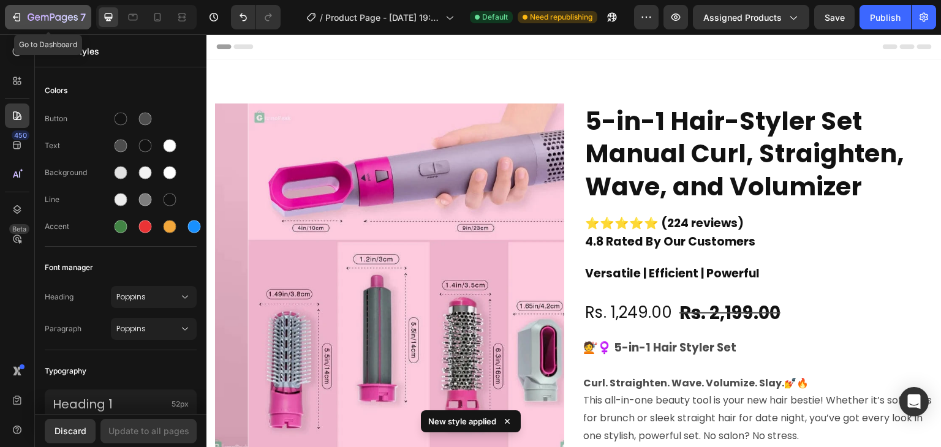
click at [9, 21] on button "7" at bounding box center [48, 17] width 86 height 24
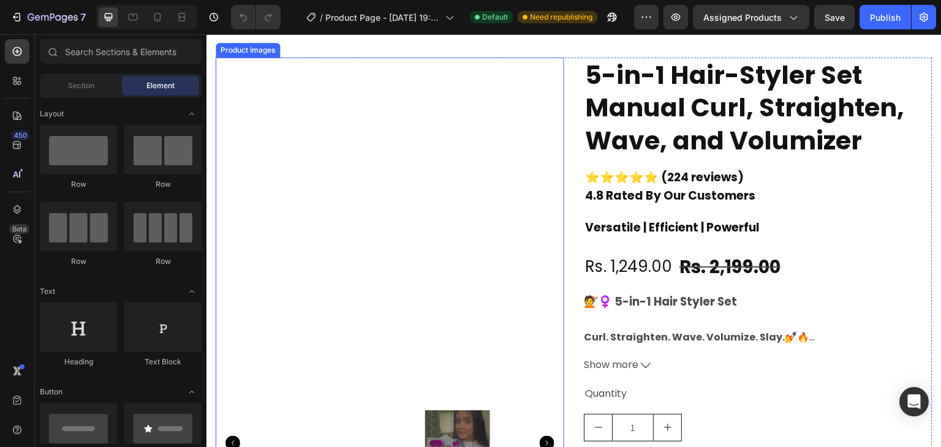
scroll to position [45, 0]
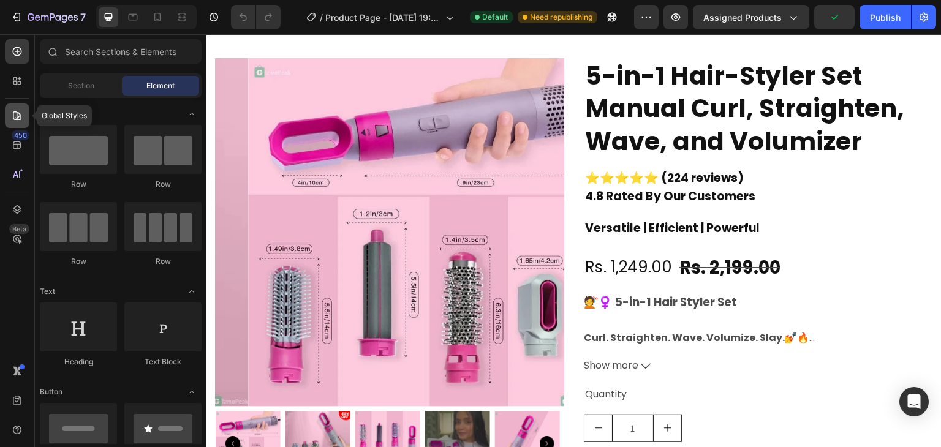
click at [14, 111] on icon at bounding box center [17, 116] width 12 height 12
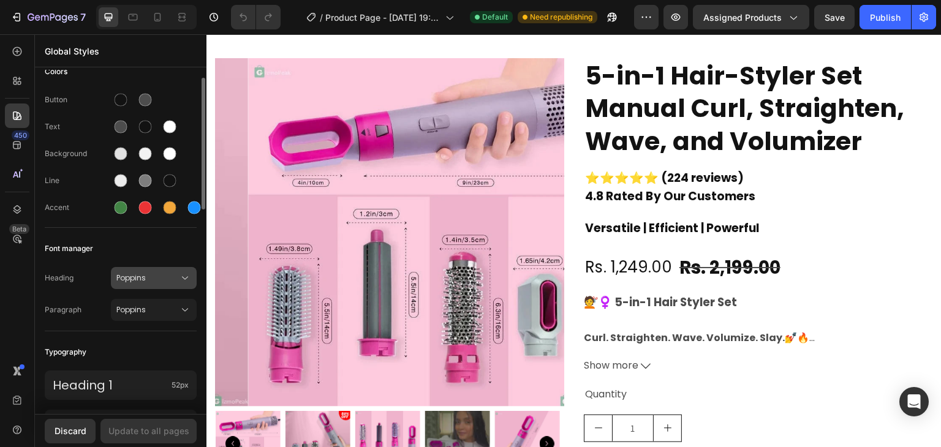
scroll to position [0, 0]
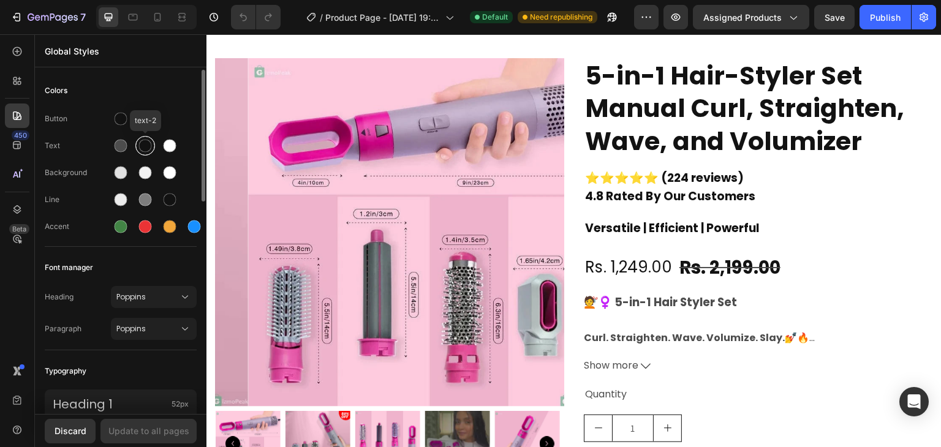
click at [143, 148] on div at bounding box center [145, 146] width 13 height 13
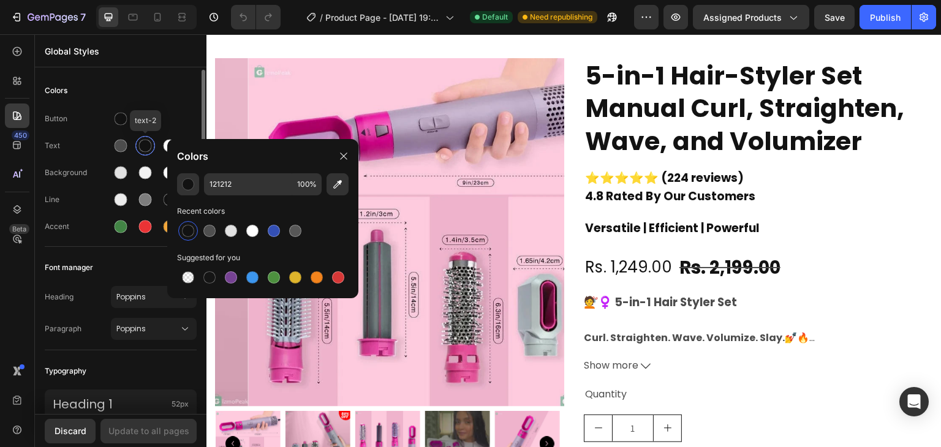
click at [143, 148] on div at bounding box center [145, 146] width 13 height 13
click at [120, 116] on div at bounding box center [121, 119] width 13 height 13
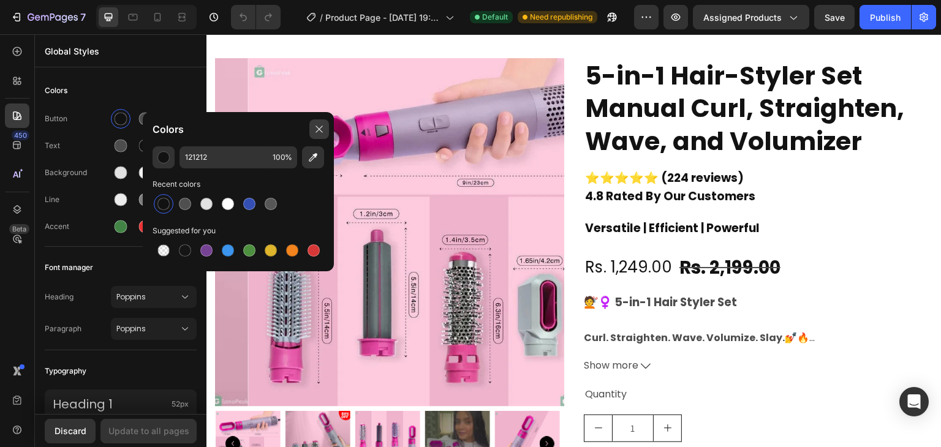
click at [322, 126] on icon at bounding box center [318, 129] width 7 height 7
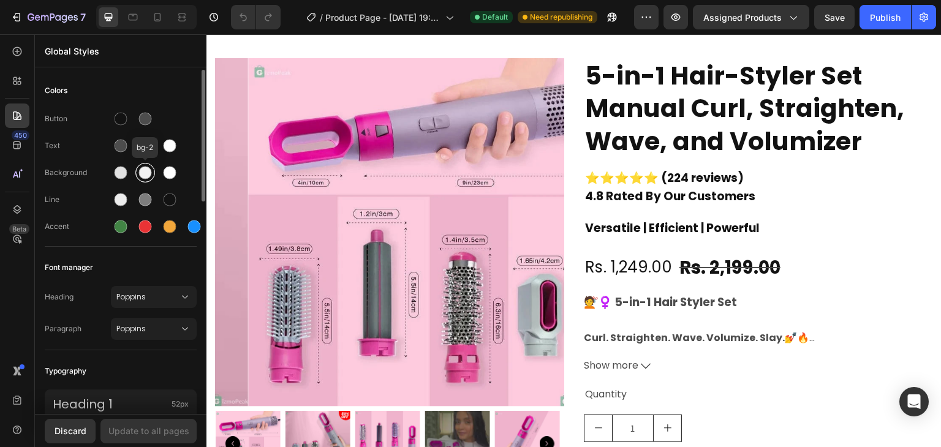
click at [140, 175] on div at bounding box center [145, 173] width 13 height 13
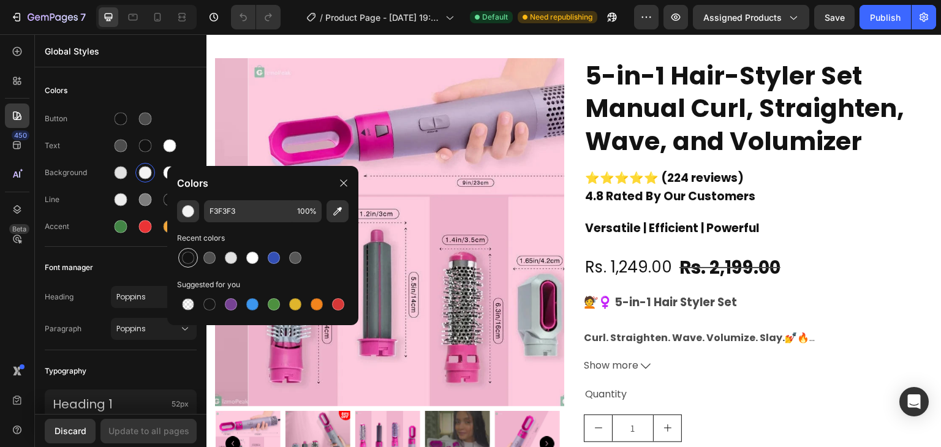
click at [195, 258] on div at bounding box center [188, 257] width 15 height 15
type input "121212"
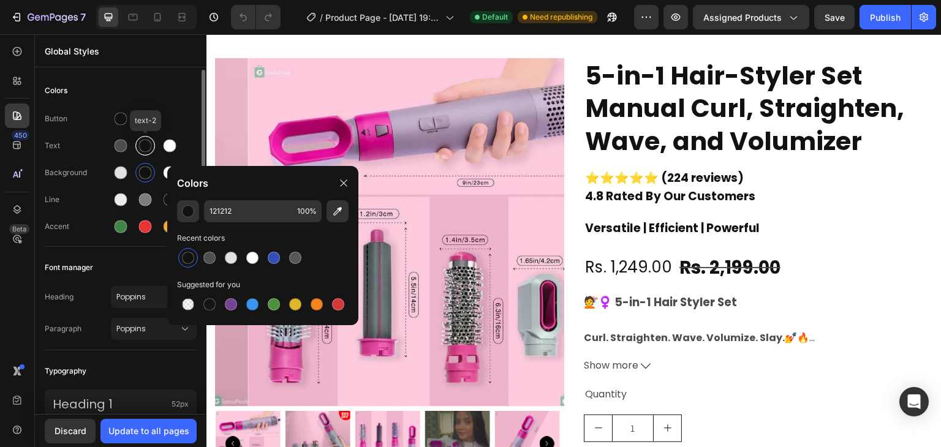
click at [143, 151] on div at bounding box center [145, 146] width 13 height 13
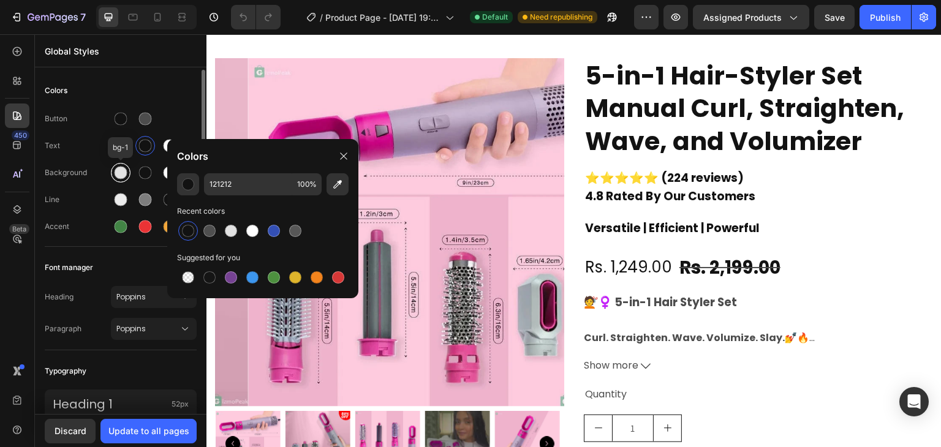
click at [121, 170] on div at bounding box center [121, 173] width 13 height 13
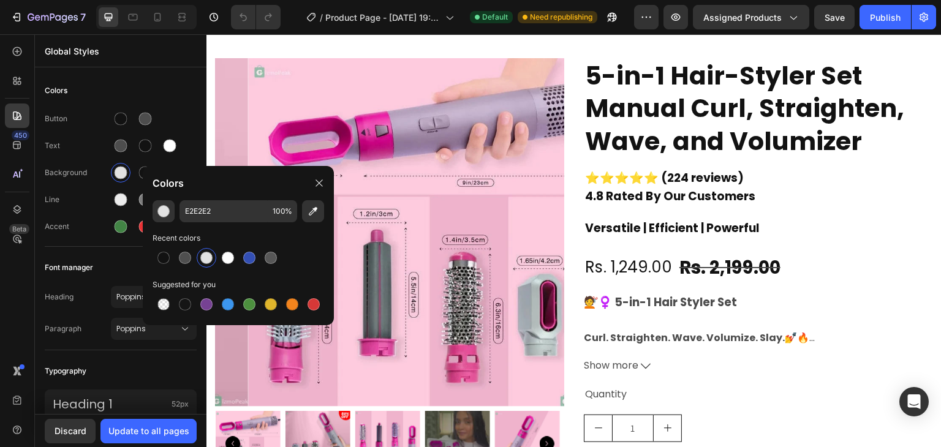
click at [211, 255] on div at bounding box center [206, 258] width 12 height 12
click at [149, 149] on div at bounding box center [145, 146] width 13 height 13
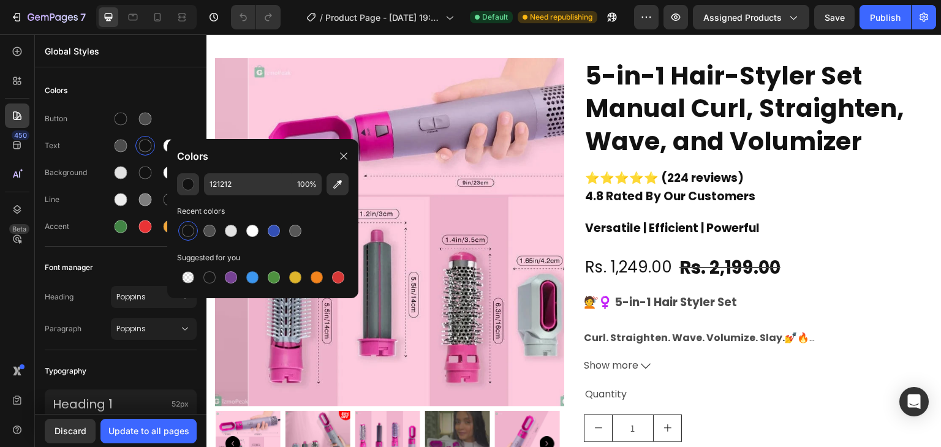
click at [181, 231] on div at bounding box center [188, 231] width 15 height 15
click at [124, 119] on div at bounding box center [121, 119] width 13 height 13
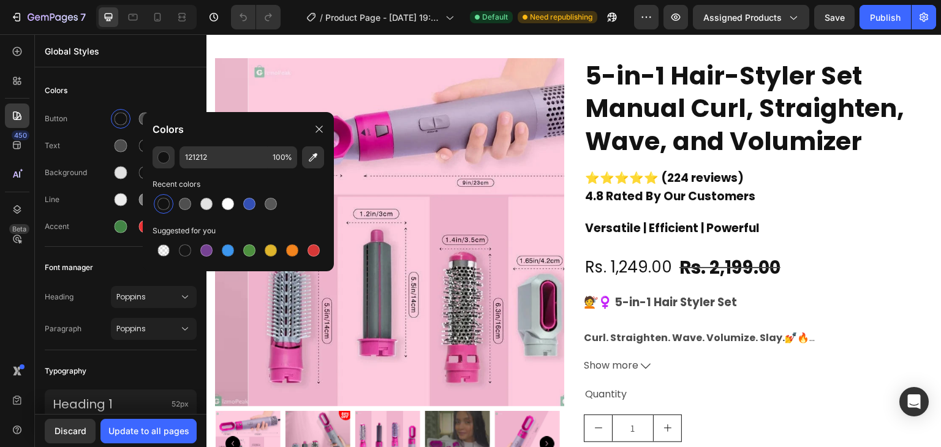
click at [170, 201] on div at bounding box center [163, 204] width 15 height 15
click at [175, 111] on div "Button" at bounding box center [121, 119] width 152 height 20
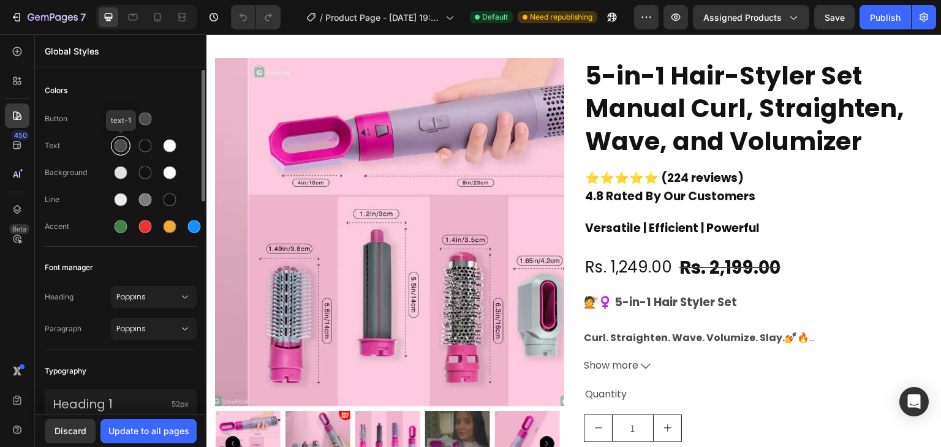
click at [119, 151] on div at bounding box center [121, 146] width 13 height 13
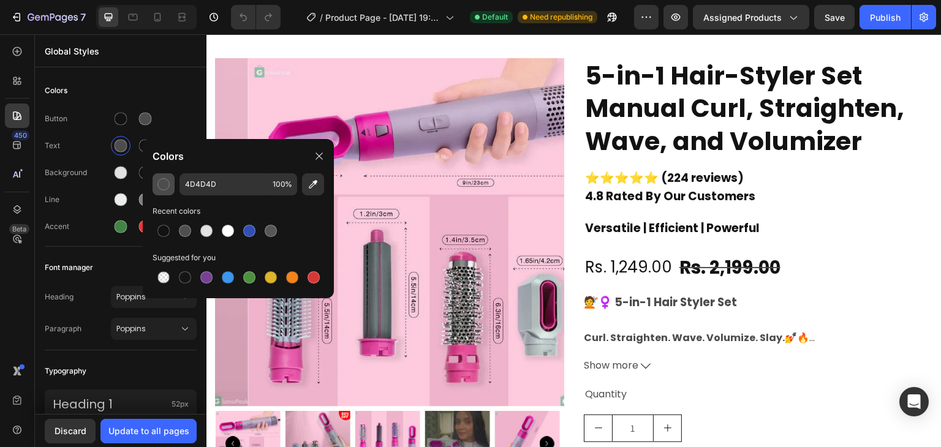
click at [164, 186] on div "button" at bounding box center [163, 184] width 12 height 12
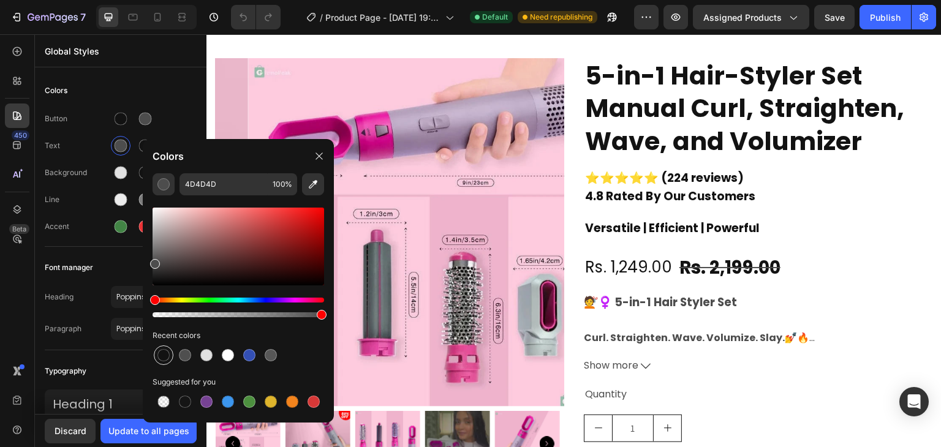
click at [165, 356] on div at bounding box center [163, 355] width 12 height 12
type input "121212"
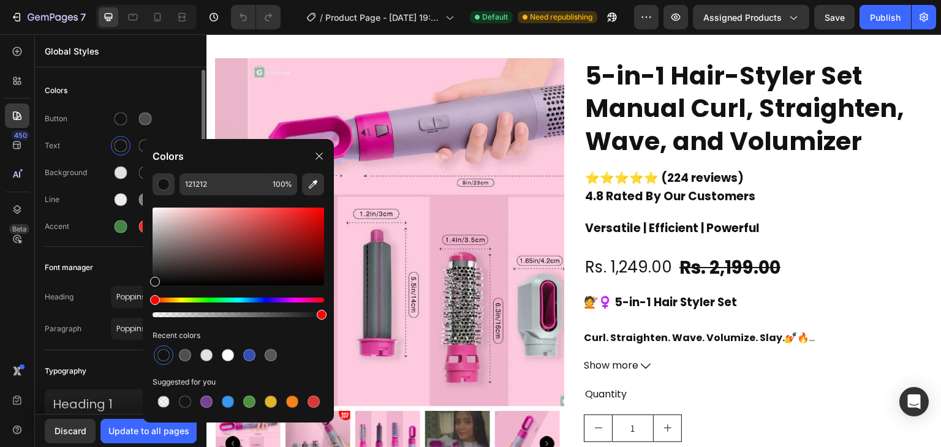
click at [181, 94] on div "Colors" at bounding box center [121, 91] width 152 height 22
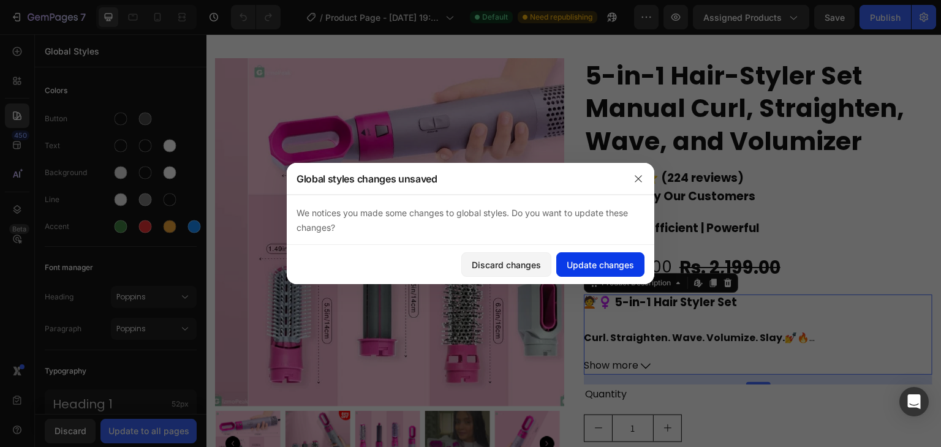
click at [588, 265] on div "Update changes" at bounding box center [599, 264] width 67 height 13
click at [568, 261] on div "Update changes" at bounding box center [599, 264] width 67 height 13
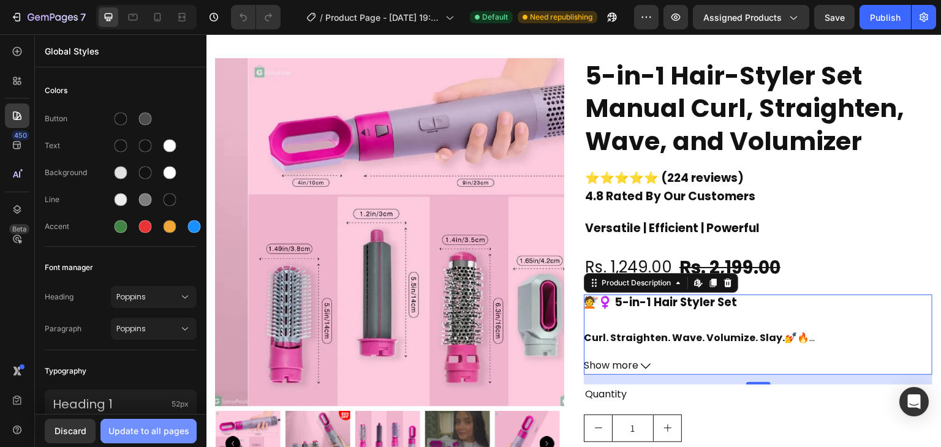
click at [145, 437] on button "Update to all pages" at bounding box center [148, 431] width 96 height 24
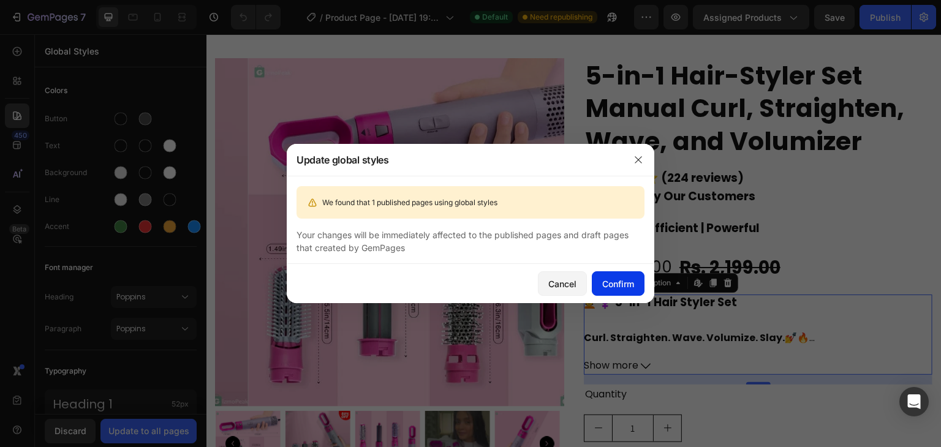
click at [632, 280] on div "Confirm" at bounding box center [618, 283] width 32 height 13
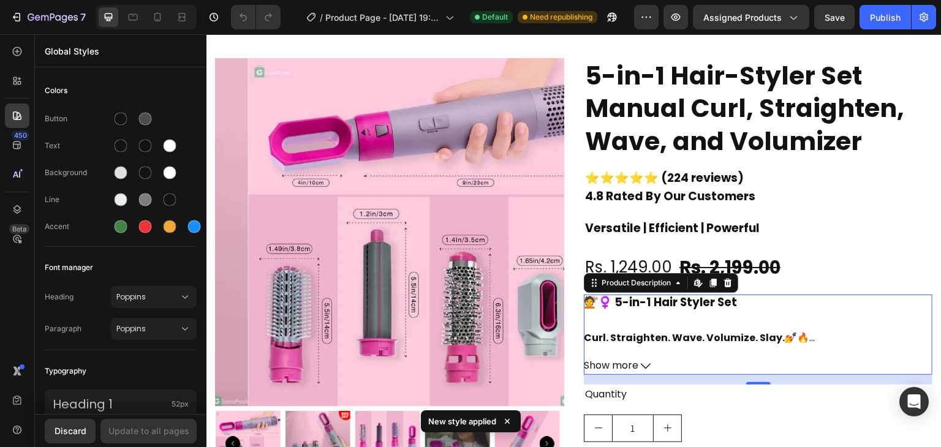
click at [641, 364] on icon at bounding box center [646, 366] width 10 height 10
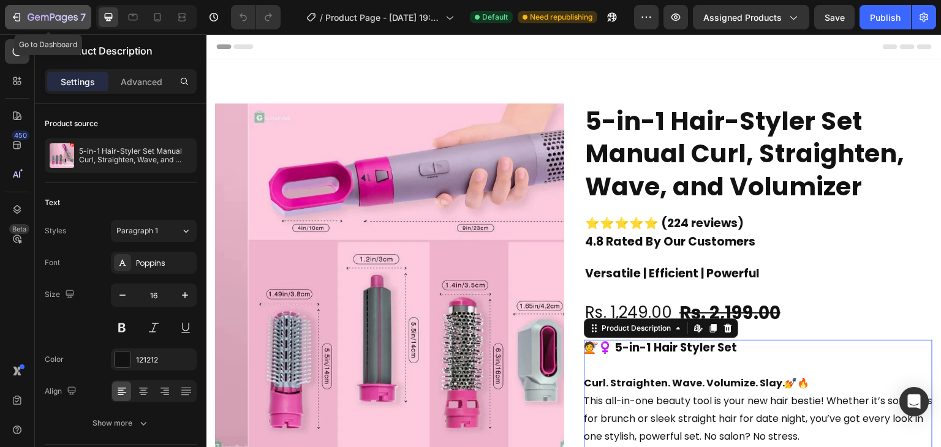
click at [17, 12] on icon "button" at bounding box center [16, 17] width 12 height 12
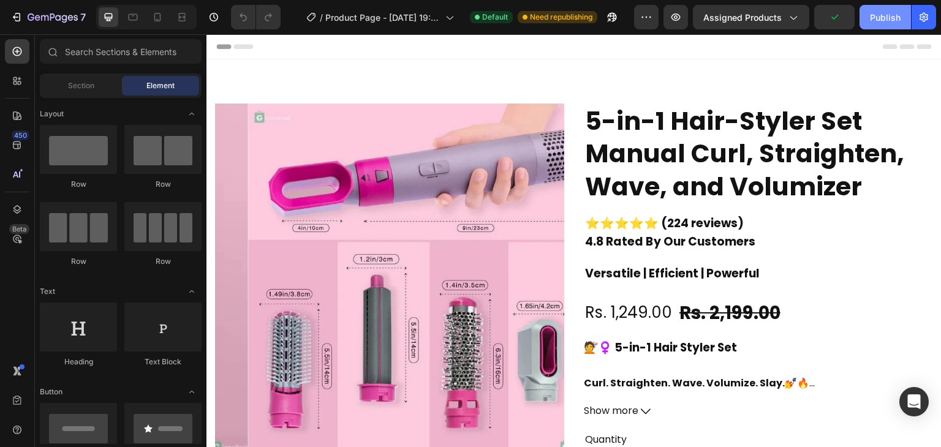
click at [885, 17] on div "Publish" at bounding box center [885, 17] width 31 height 13
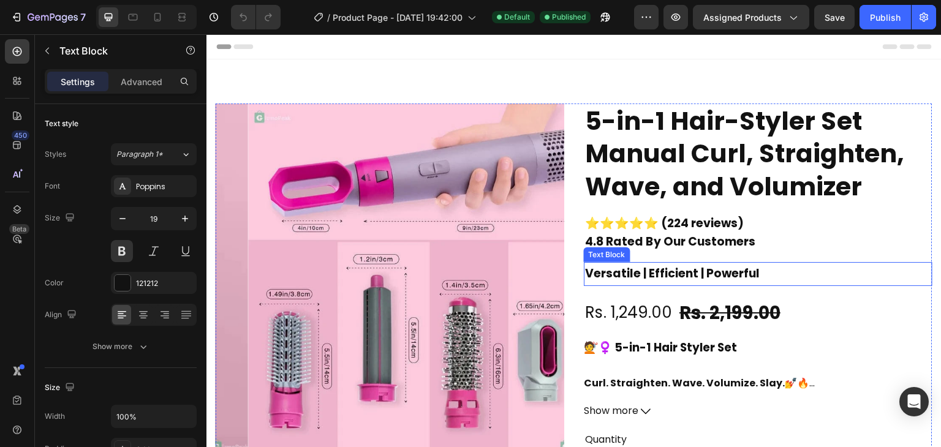
click at [692, 278] on p "Versatile | Efficient | Powerful" at bounding box center [758, 273] width 346 height 21
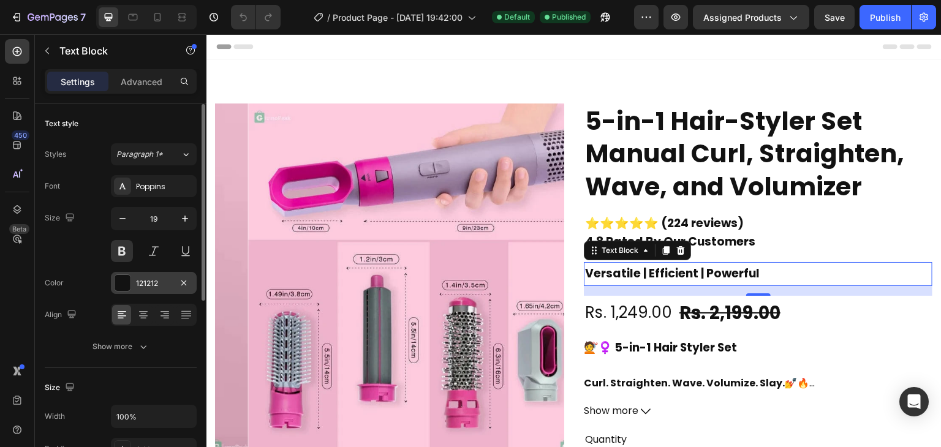
click at [125, 279] on div at bounding box center [123, 283] width 16 height 16
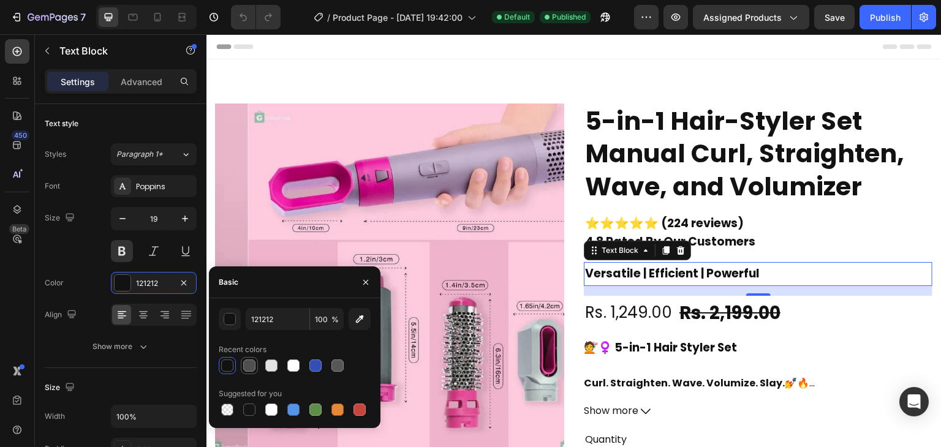
click at [245, 368] on div at bounding box center [249, 365] width 12 height 12
type input "4F4F4F"
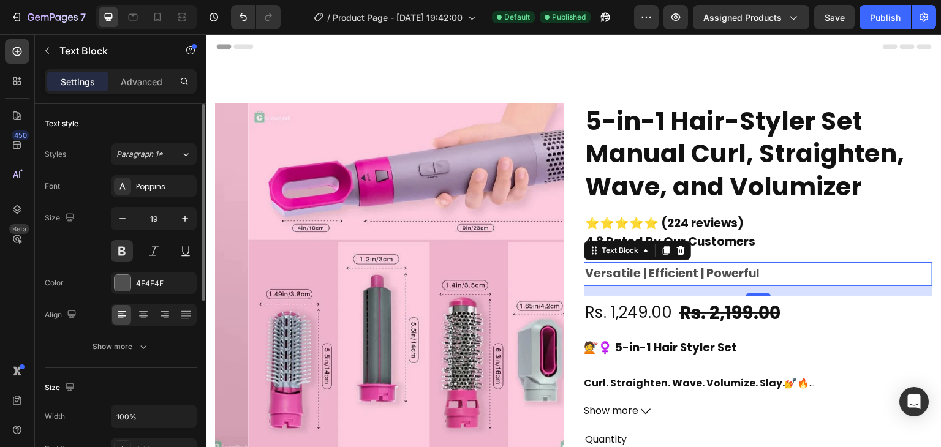
click at [143, 382] on div "Size" at bounding box center [121, 388] width 152 height 20
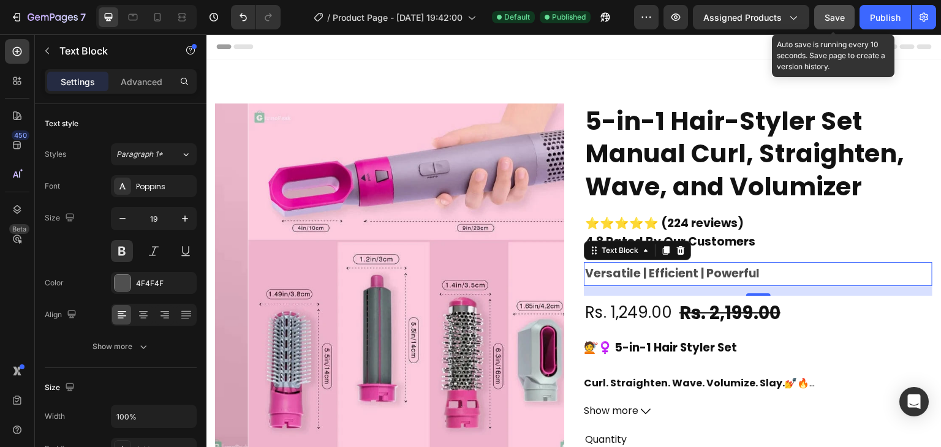
click at [841, 15] on span "Save" at bounding box center [834, 17] width 20 height 10
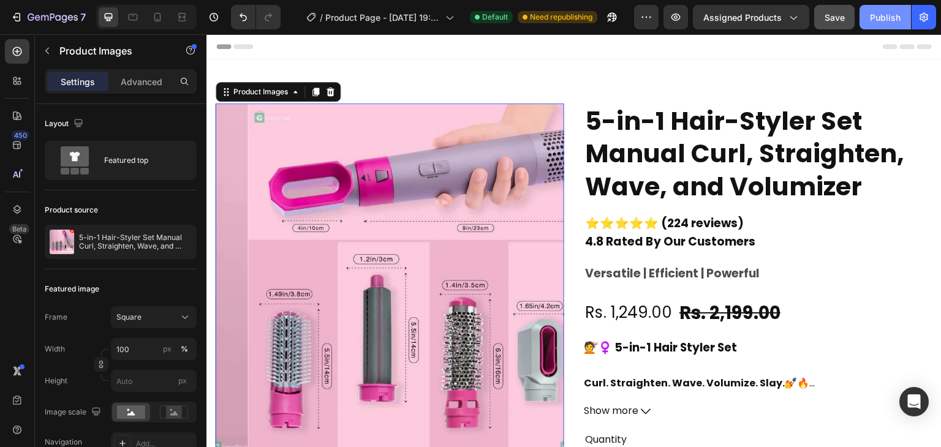
click at [892, 22] on div "Publish" at bounding box center [885, 17] width 31 height 13
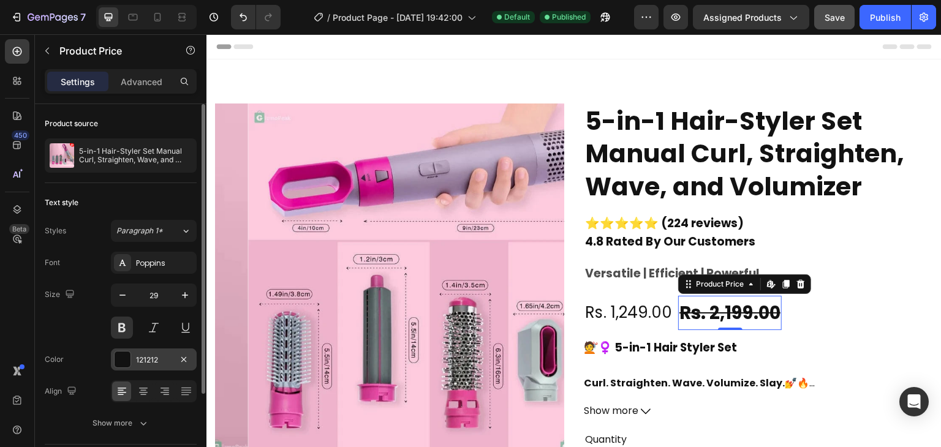
click at [119, 358] on div at bounding box center [123, 360] width 16 height 16
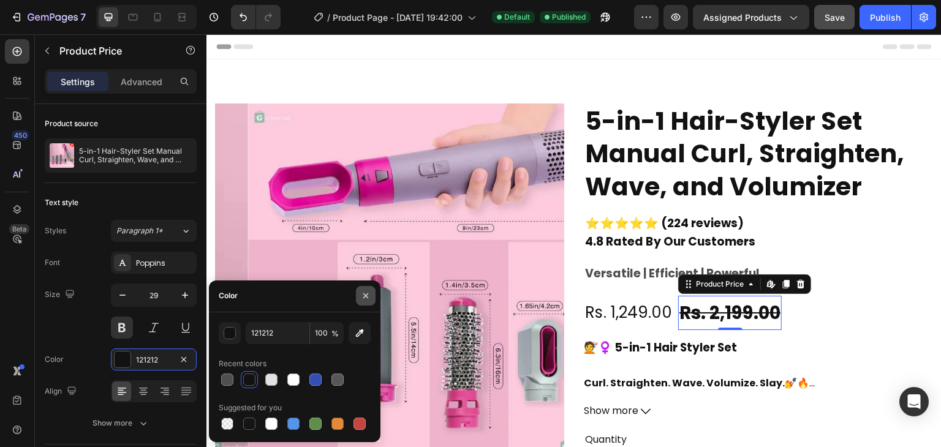
click at [371, 294] on button "button" at bounding box center [366, 296] width 20 height 20
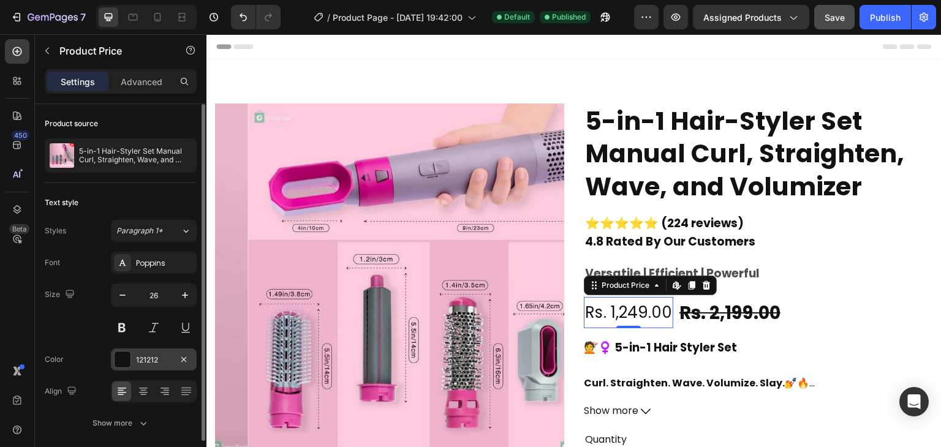
click at [160, 356] on div "121212" at bounding box center [154, 360] width 36 height 11
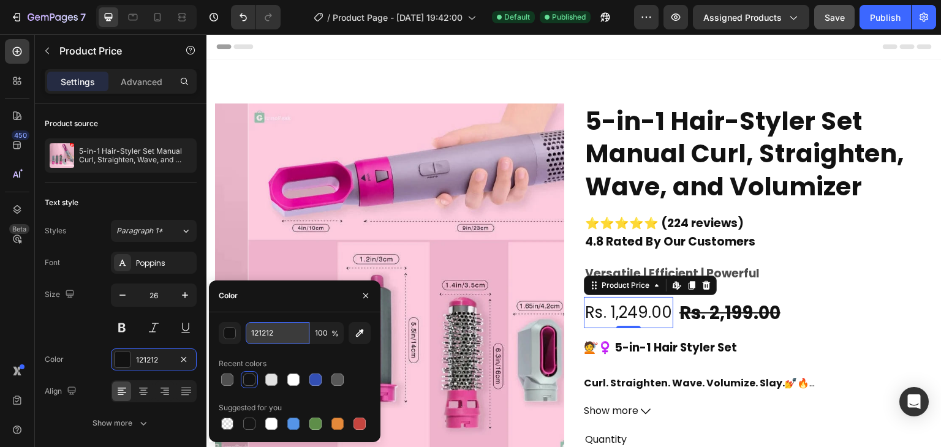
click at [279, 331] on input "121212" at bounding box center [278, 333] width 64 height 22
click at [236, 334] on button "button" at bounding box center [230, 333] width 22 height 22
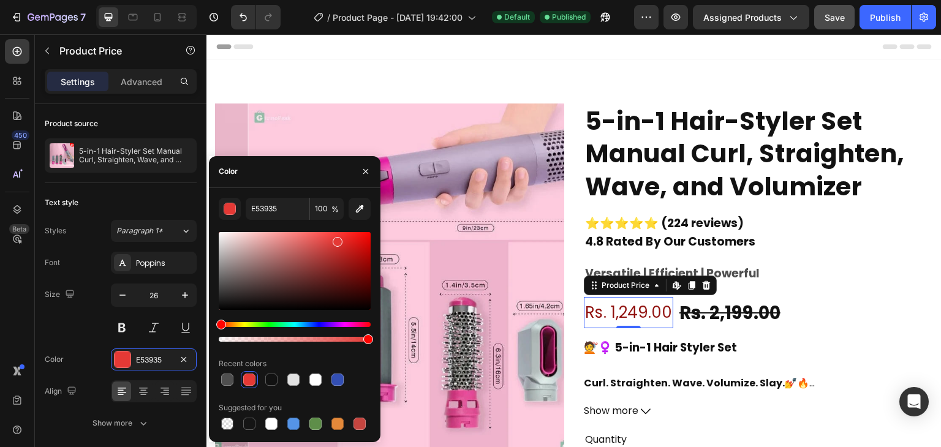
click at [355, 265] on div at bounding box center [295, 271] width 152 height 78
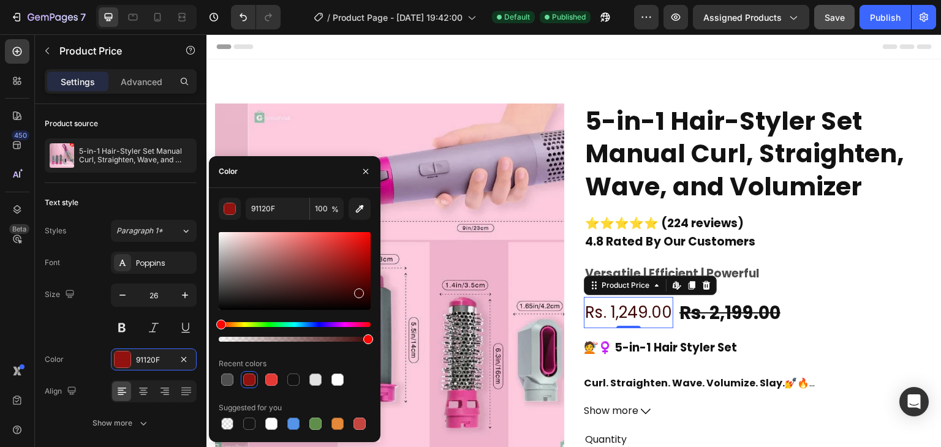
click at [358, 290] on div at bounding box center [295, 271] width 152 height 78
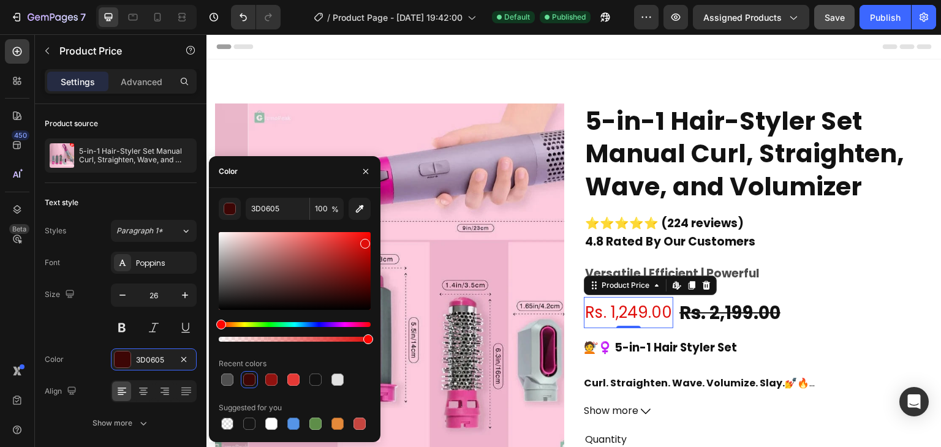
click at [363, 241] on div at bounding box center [295, 271] width 152 height 78
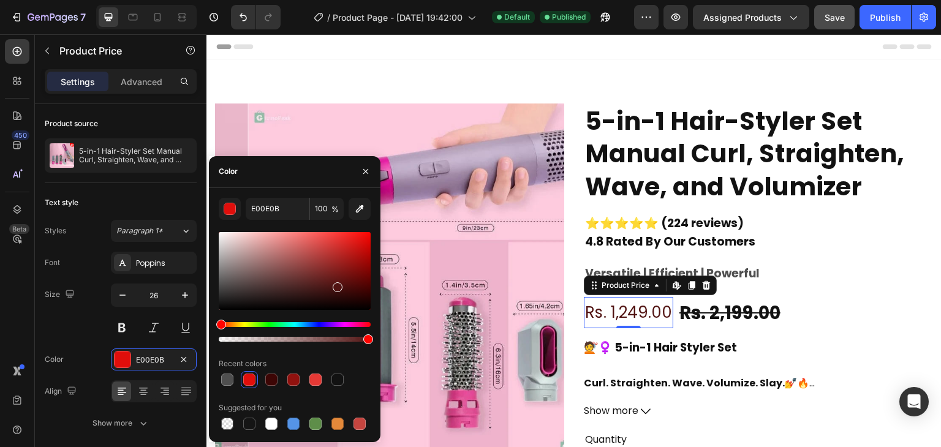
click at [336, 284] on div at bounding box center [295, 271] width 152 height 78
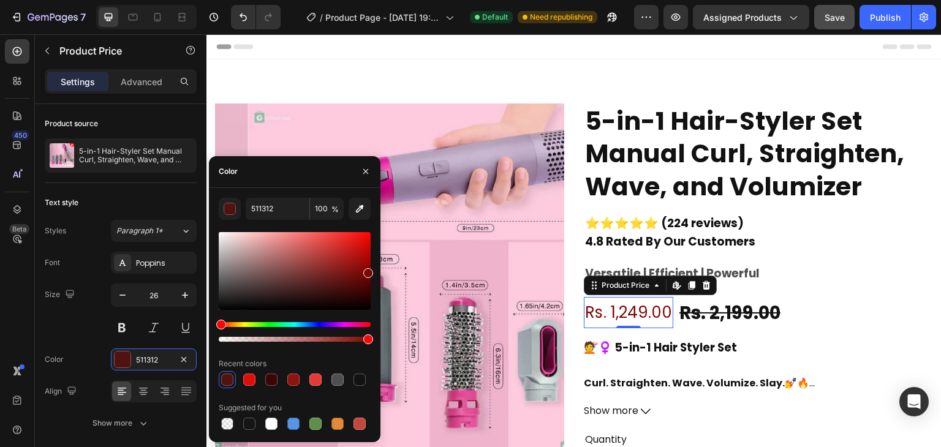
drag, startPoint x: 329, startPoint y: 282, endPoint x: 368, endPoint y: 270, distance: 41.1
click at [368, 270] on div at bounding box center [295, 271] width 152 height 78
click at [265, 419] on div at bounding box center [271, 423] width 15 height 15
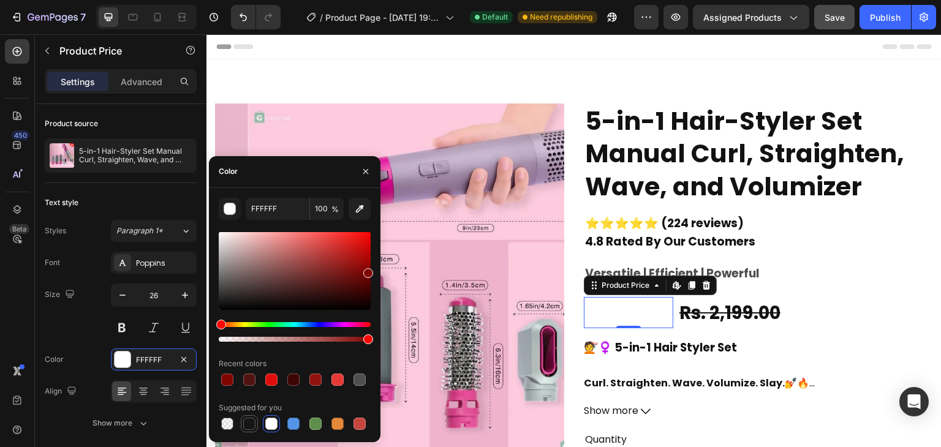
click at [251, 419] on div at bounding box center [249, 424] width 12 height 12
type input "151515"
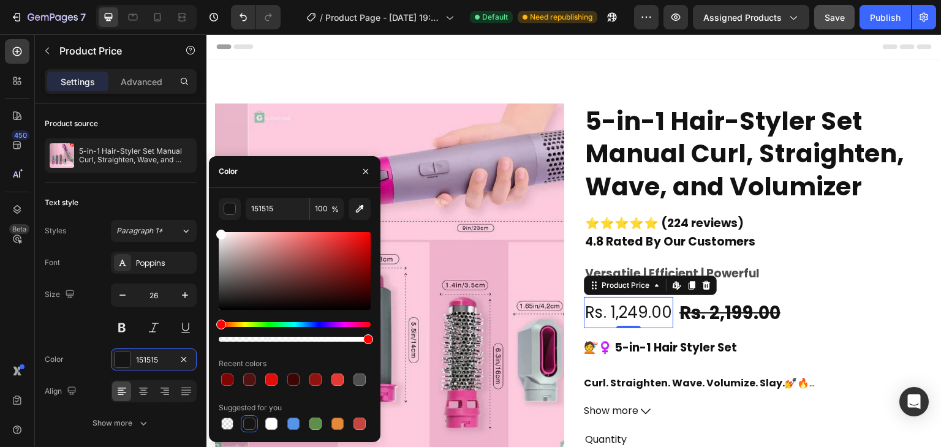
click at [251, 419] on div at bounding box center [249, 424] width 12 height 12
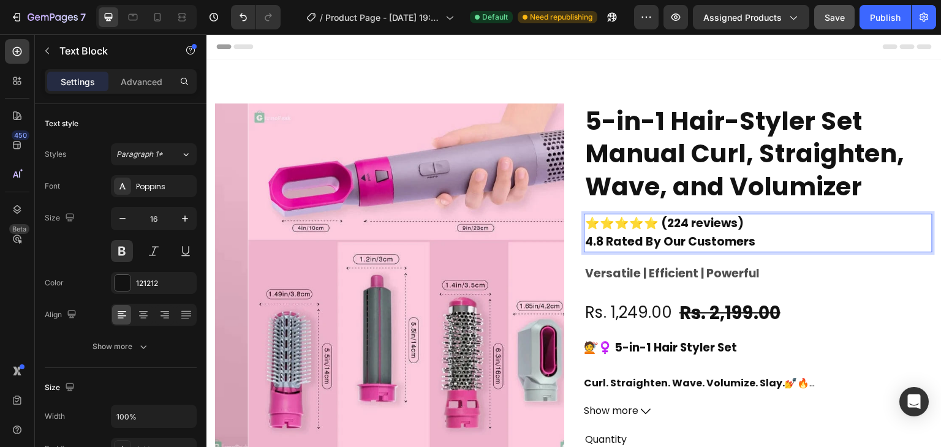
click at [656, 222] on strong "⭐⭐⭐⭐⭐ (224 reviews)" at bounding box center [664, 223] width 159 height 17
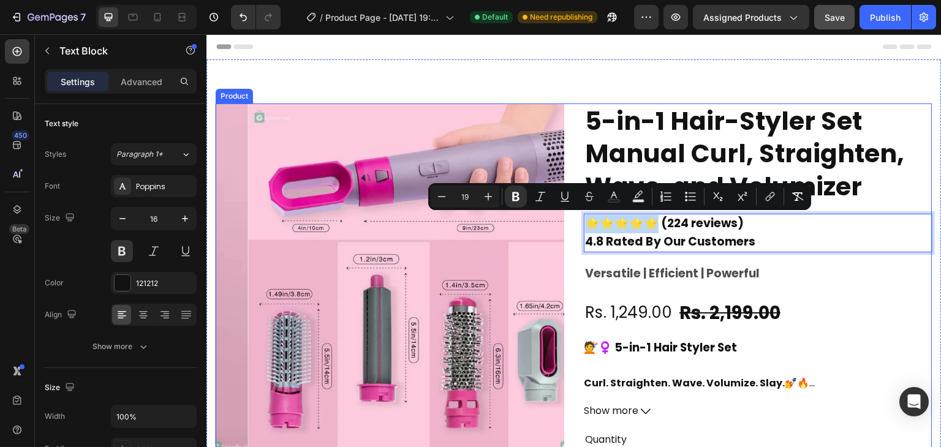
drag, startPoint x: 653, startPoint y: 222, endPoint x: 573, endPoint y: 229, distance: 81.2
click at [573, 229] on div "Product Images 5-in-1 Hair-Styler Set Manual Curl, Straighten, Wave, and Volumi…" at bounding box center [574, 342] width 716 height 478
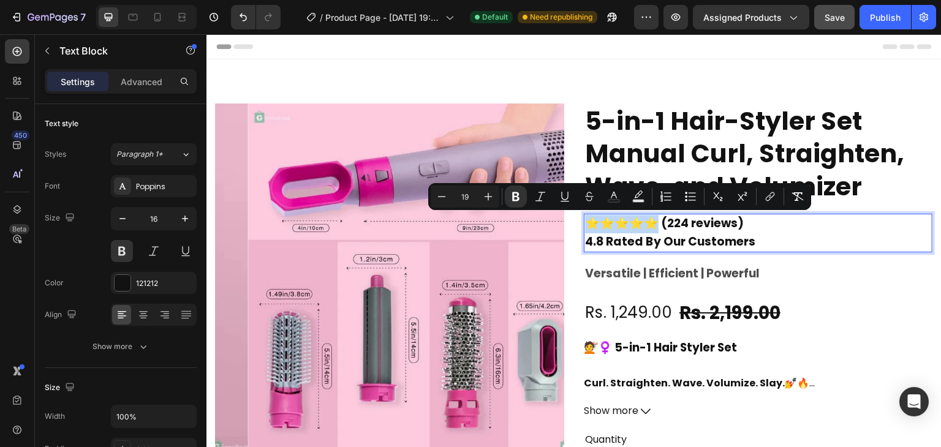
click at [635, 222] on strong "⭐⭐⭐⭐⭐ (224 reviews)" at bounding box center [664, 223] width 159 height 17
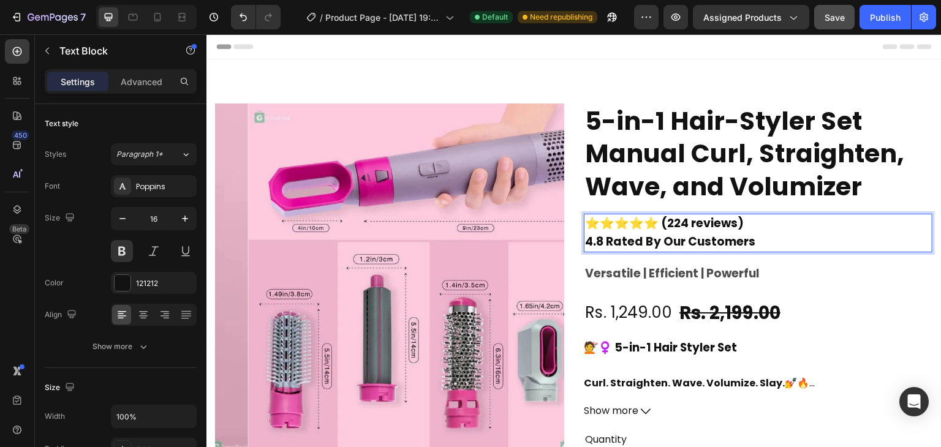
click at [585, 223] on strong "⭐⭐⭐⭐⭐ (224 reviews)" at bounding box center [664, 223] width 159 height 17
click at [654, 225] on strong "⭐⭐⭐⭐⭐ (224 reviews)" at bounding box center [664, 223] width 159 height 17
